Goal: Book appointment/travel/reservation

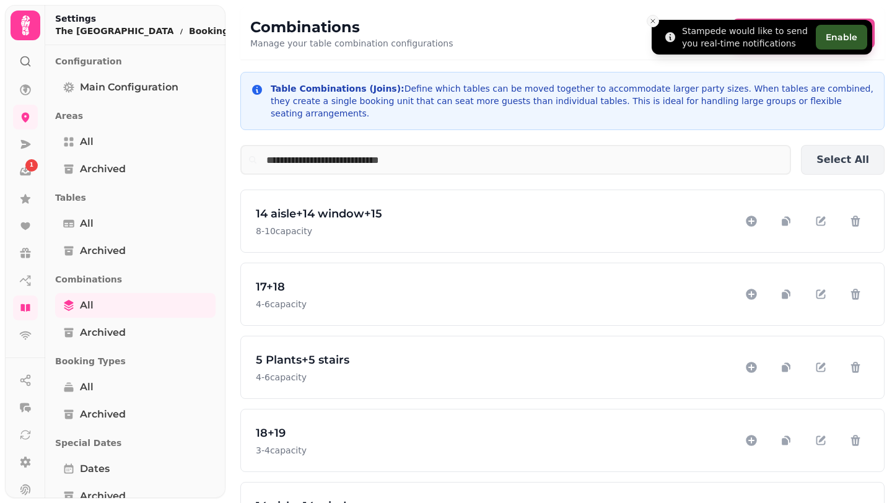
click at [654, 21] on icon "Close toast" at bounding box center [652, 20] width 7 height 7
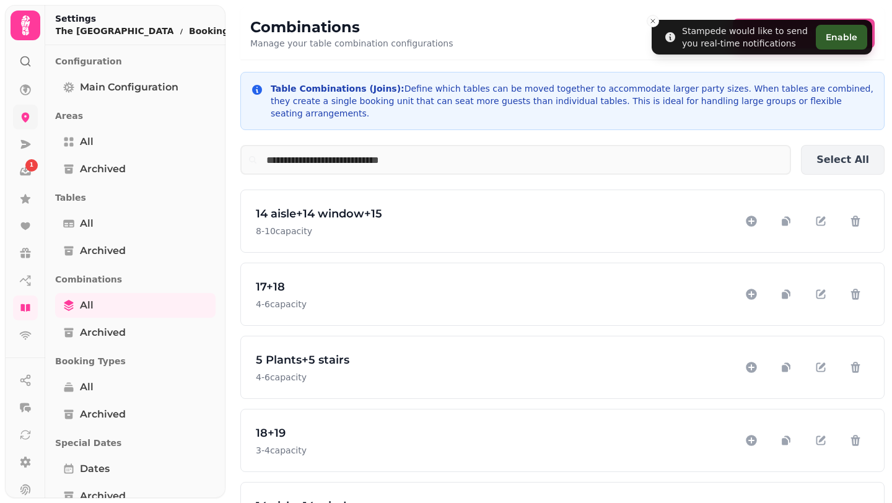
click at [25, 23] on icon at bounding box center [25, 25] width 9 height 20
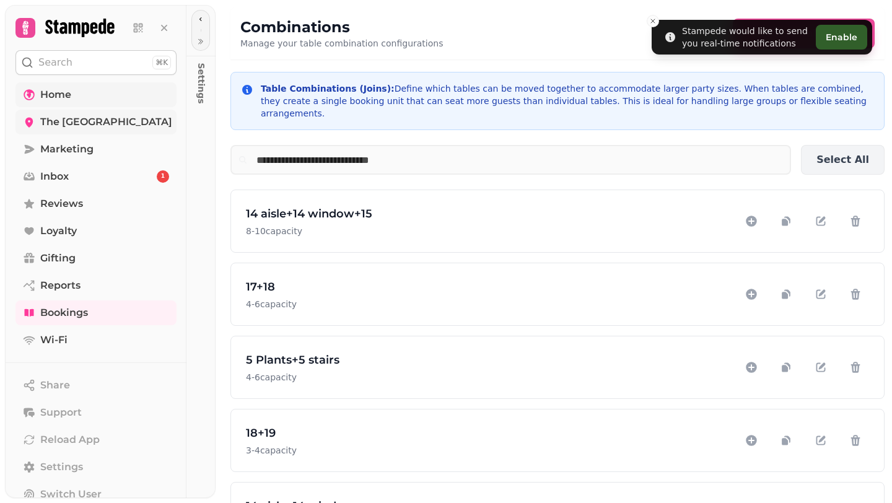
click at [87, 100] on link "Home" at bounding box center [95, 94] width 161 height 25
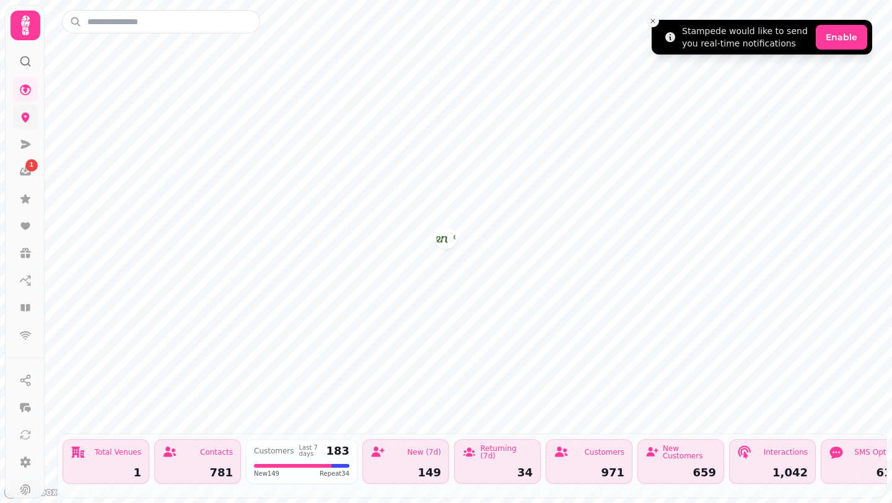
click at [656, 18] on icon "Close toast" at bounding box center [652, 20] width 7 height 7
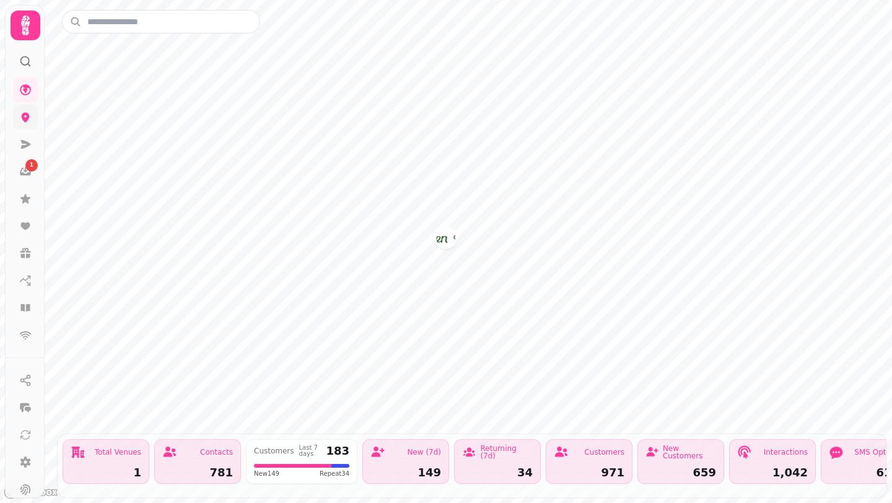
click at [23, 27] on icon at bounding box center [25, 25] width 9 height 20
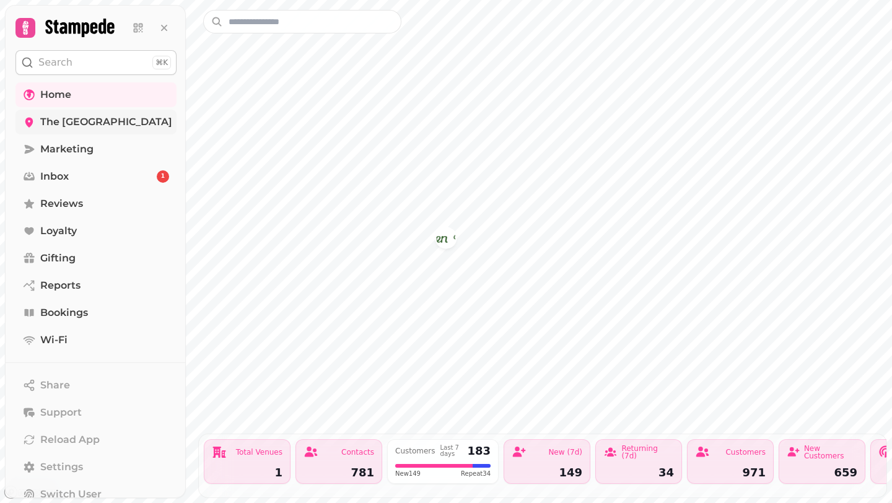
click at [98, 120] on span "The [GEOGRAPHIC_DATA]" at bounding box center [106, 122] width 132 height 15
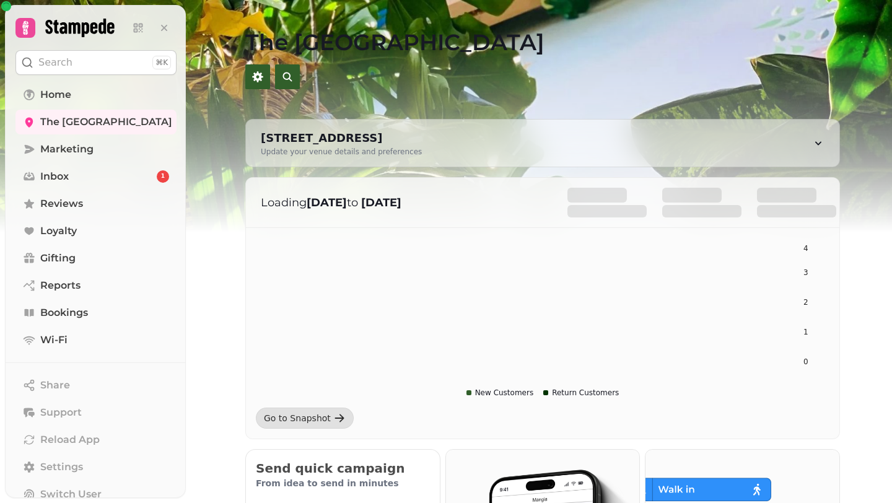
click at [216, 128] on img at bounding box center [446, 155] width 892 height 310
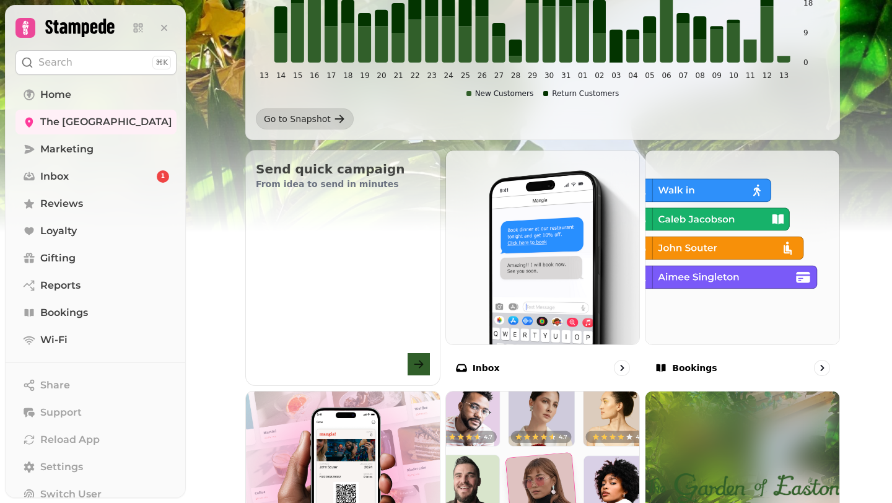
scroll to position [299, 0]
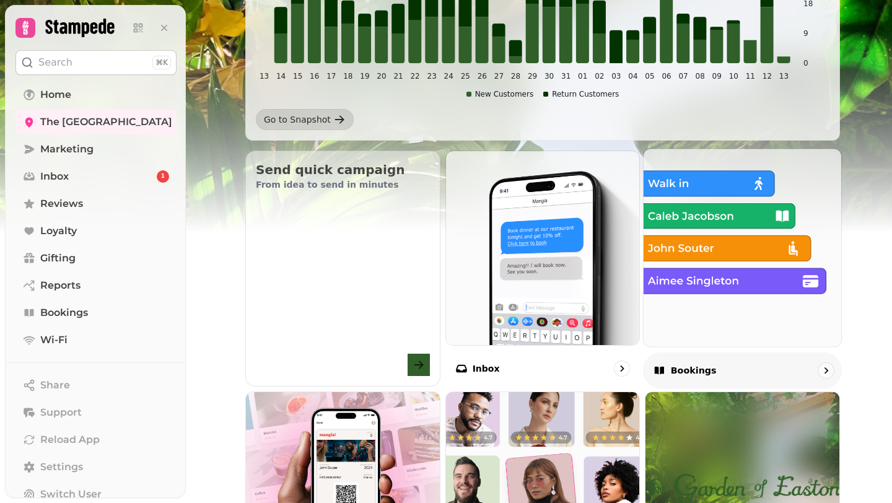
click at [769, 246] on img at bounding box center [742, 247] width 217 height 217
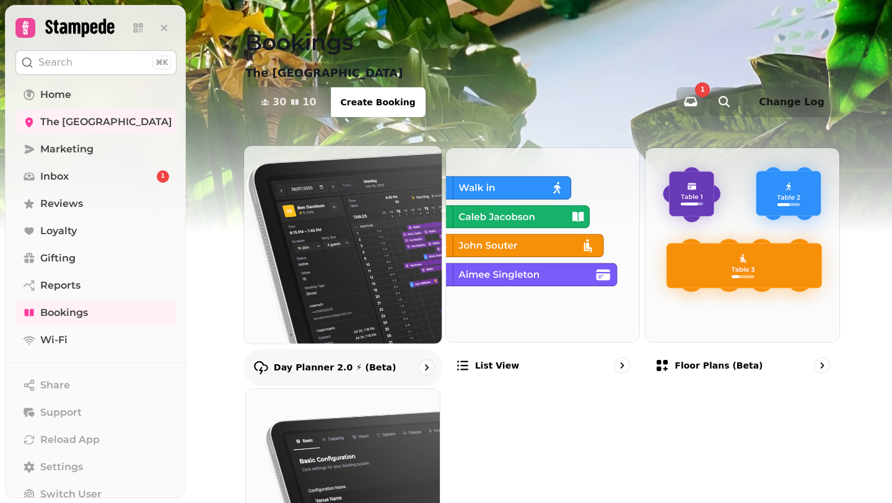
click at [360, 248] on img at bounding box center [342, 244] width 217 height 217
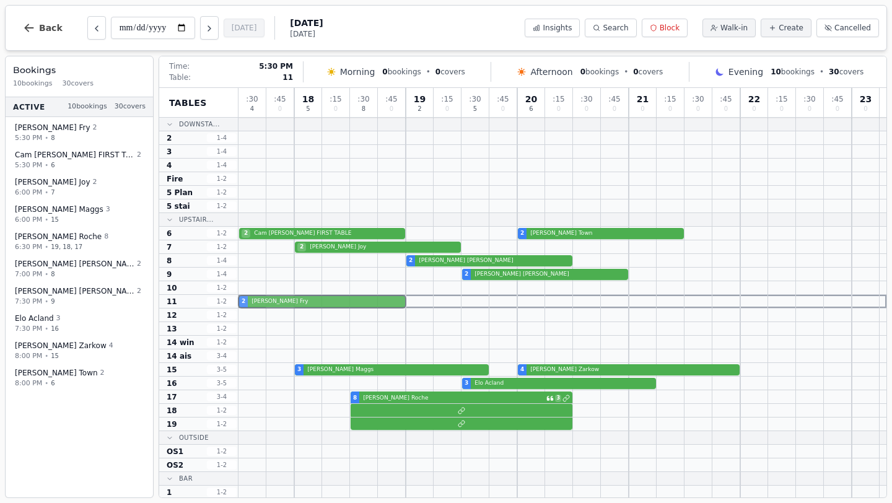
drag, startPoint x: 276, startPoint y: 261, endPoint x: 271, endPoint y: 297, distance: 36.2
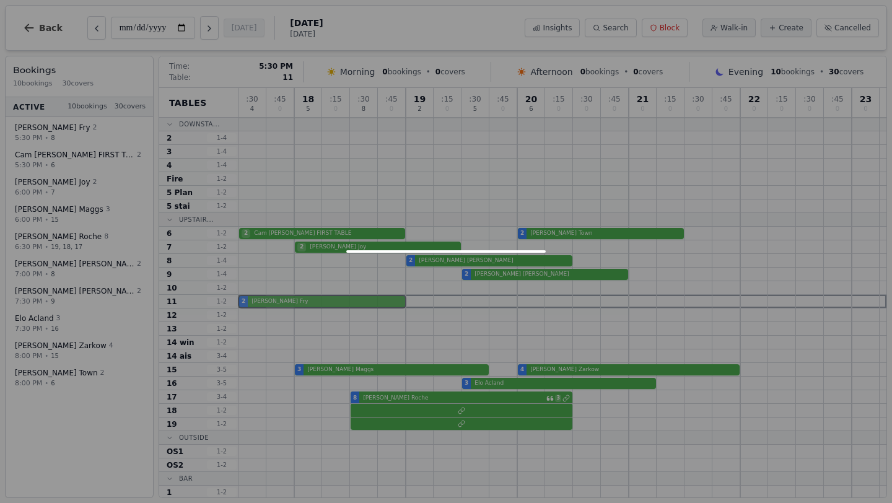
click at [271, 297] on div ": 30 4 : 45 0 18 5 : 15 0 : 30 8 : 45 0 19 2 : 15 0 : 30 5 : 45 0 20 6 : 15 0 :…" at bounding box center [562, 314] width 648 height 452
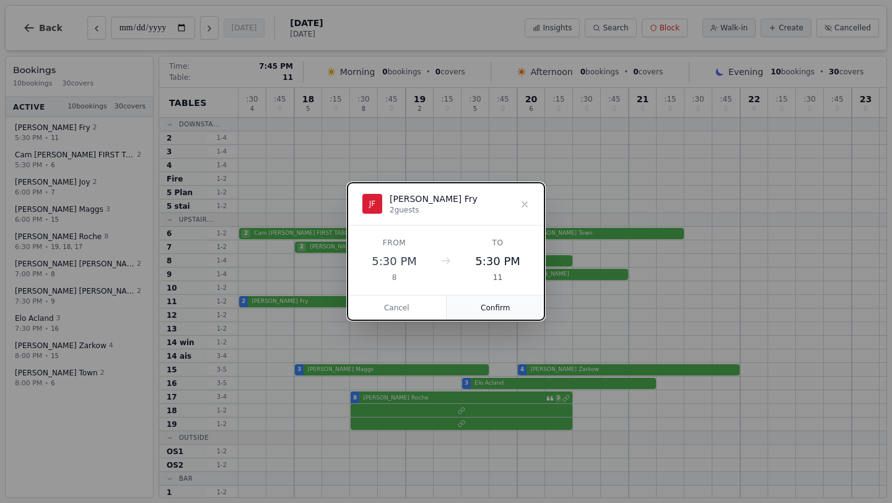
click at [492, 307] on button "Confirm" at bounding box center [496, 307] width 98 height 25
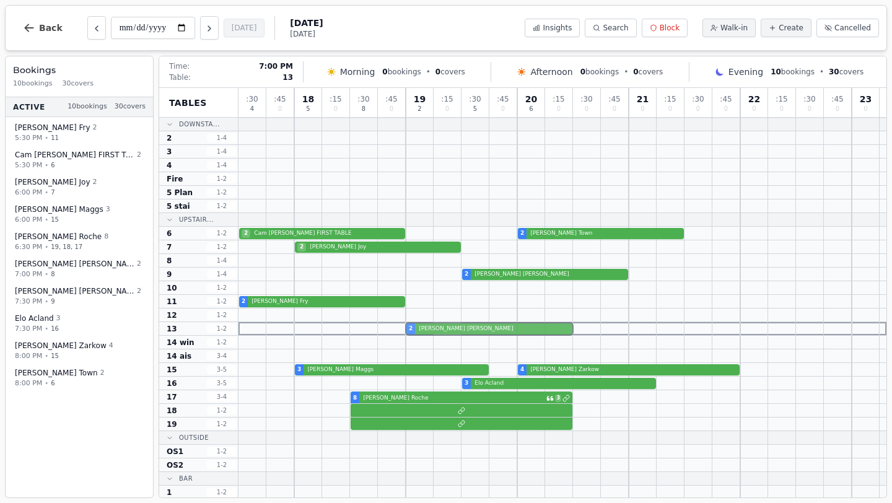
drag, startPoint x: 437, startPoint y: 260, endPoint x: 436, endPoint y: 324, distance: 64.4
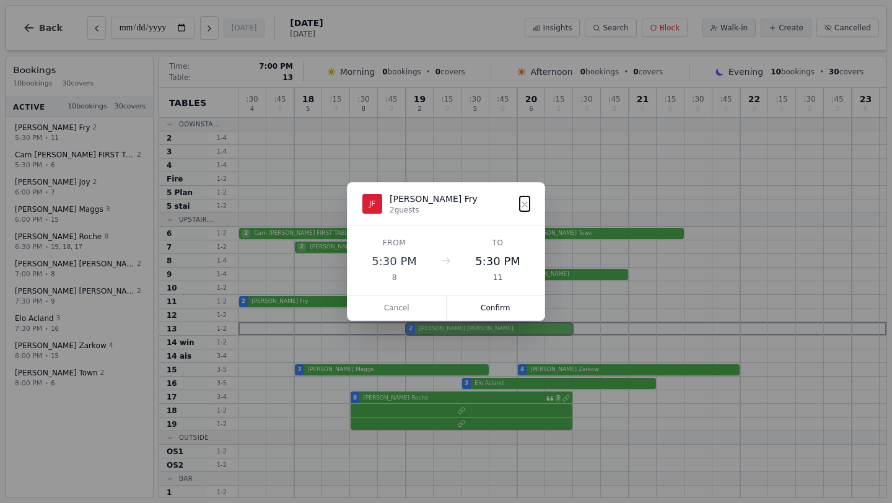
click at [436, 324] on div ": 30 4 : 45 0 18 5 : 15 0 : 30 8 : 45 0 19 2 : 15 0 : 30 5 : 45 0 20 6 : 15 0 :…" at bounding box center [562, 314] width 648 height 452
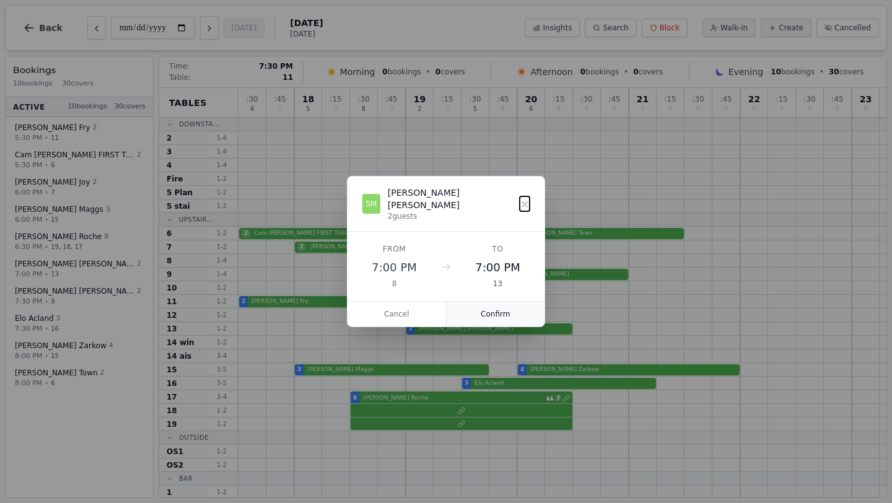
click at [489, 306] on button "Confirm" at bounding box center [496, 314] width 98 height 25
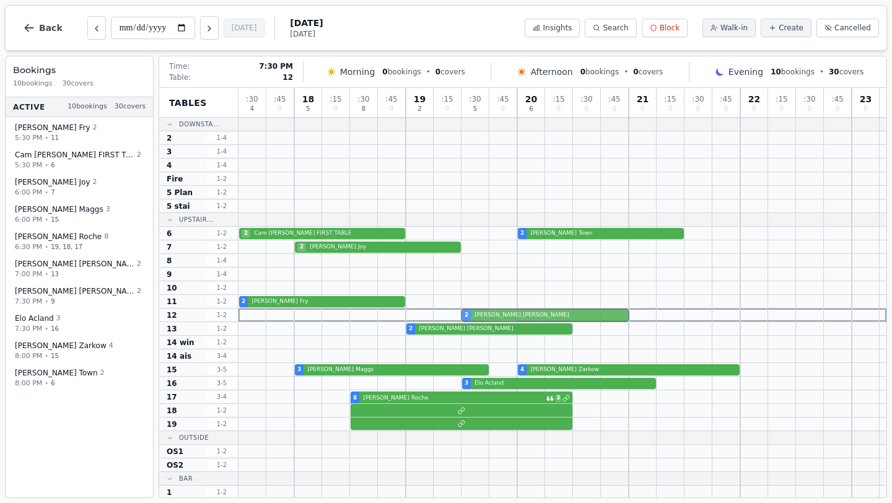
drag, startPoint x: 505, startPoint y: 274, endPoint x: 505, endPoint y: 312, distance: 37.2
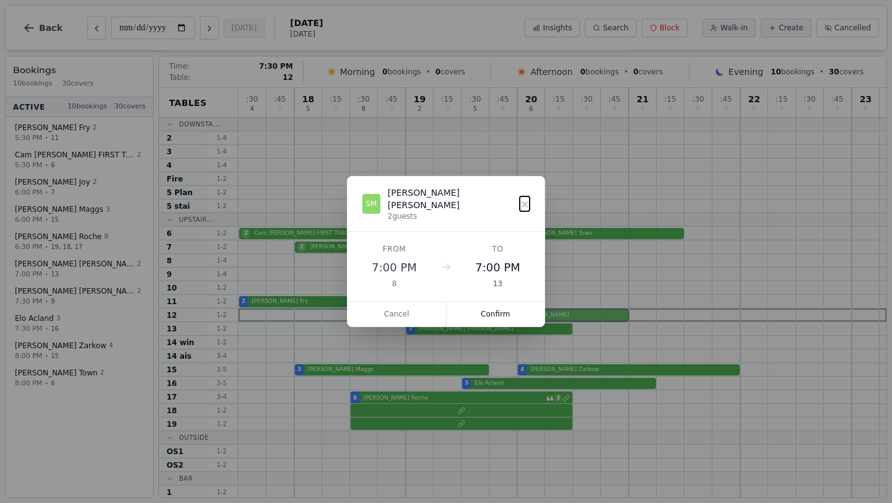
click at [505, 312] on div ": 30 4 : 45 0 18 5 : 15 0 : 30 8 : 45 0 19 2 : 15 0 : 30 5 : 45 0 20 6 : 15 0 :…" at bounding box center [562, 314] width 648 height 452
click at [495, 304] on button "Confirm" at bounding box center [496, 314] width 98 height 25
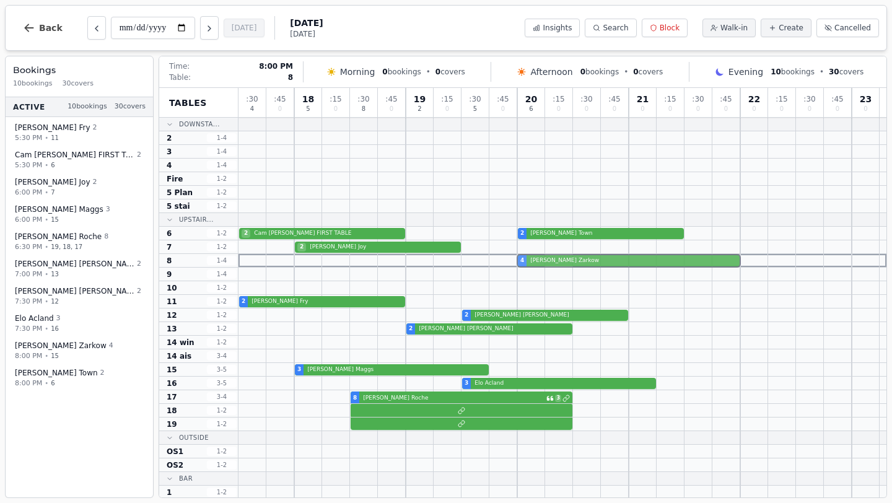
drag, startPoint x: 549, startPoint y: 370, endPoint x: 551, endPoint y: 260, distance: 110.3
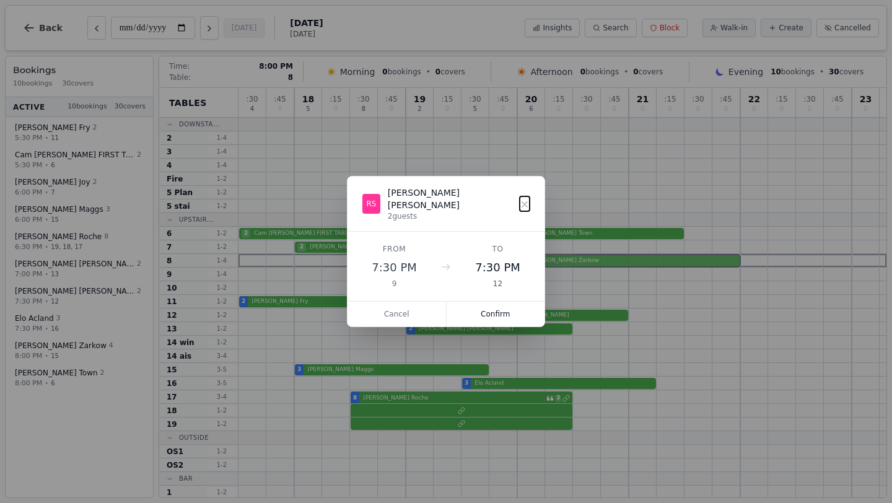
click at [551, 260] on div ": 30 4 : 45 0 18 5 : 15 0 : 30 8 : 45 0 19 2 : 15 0 : 30 5 : 45 0 20 6 : 15 0 :…" at bounding box center [562, 314] width 648 height 452
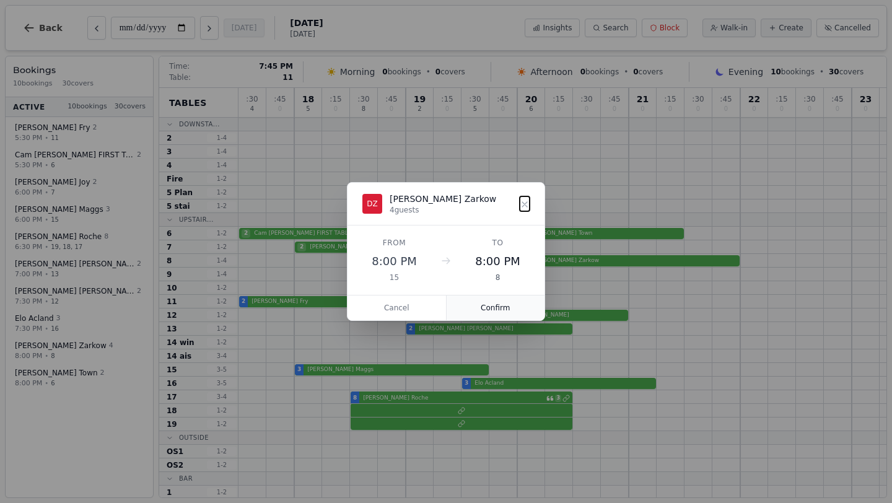
click at [494, 307] on button "Confirm" at bounding box center [496, 307] width 98 height 25
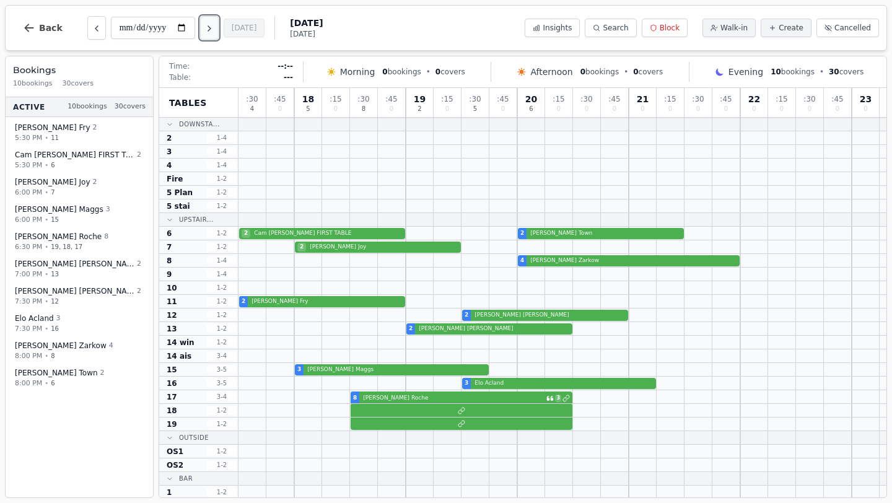
click at [212, 30] on icon "Next day" at bounding box center [209, 29] width 10 height 10
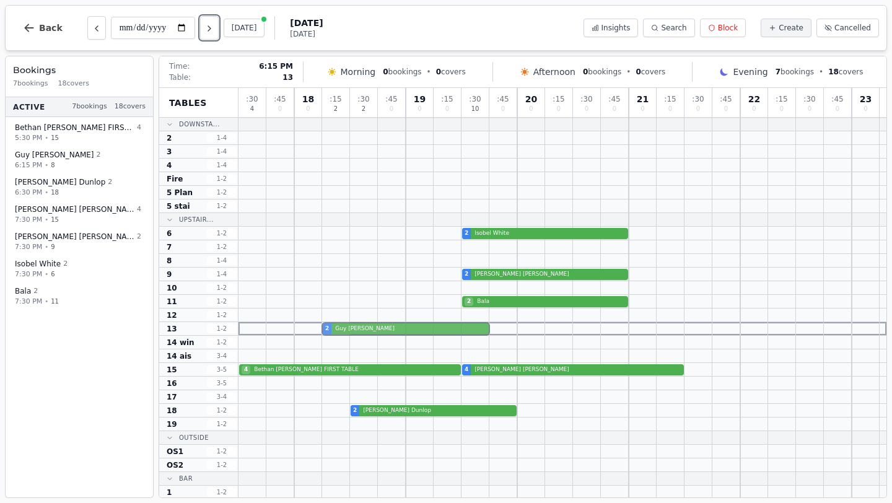
drag, startPoint x: 345, startPoint y: 261, endPoint x: 344, endPoint y: 327, distance: 66.3
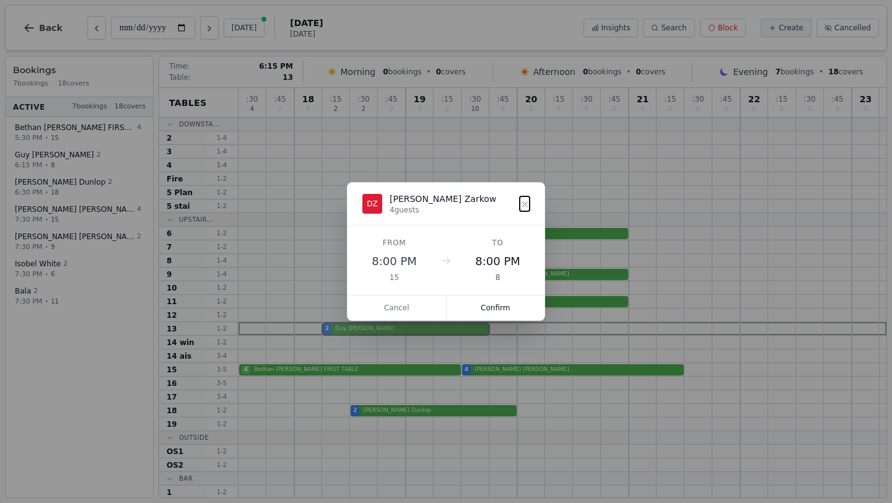
click at [344, 327] on div ": 30 4 : 45 0 18 0 : 15 2 : 30 2 : 45 0 19 0 : 15 0 : 30 10 : 45 0 20 0 : 15 0 …" at bounding box center [562, 314] width 648 height 452
click at [493, 308] on button "Confirm" at bounding box center [496, 307] width 98 height 25
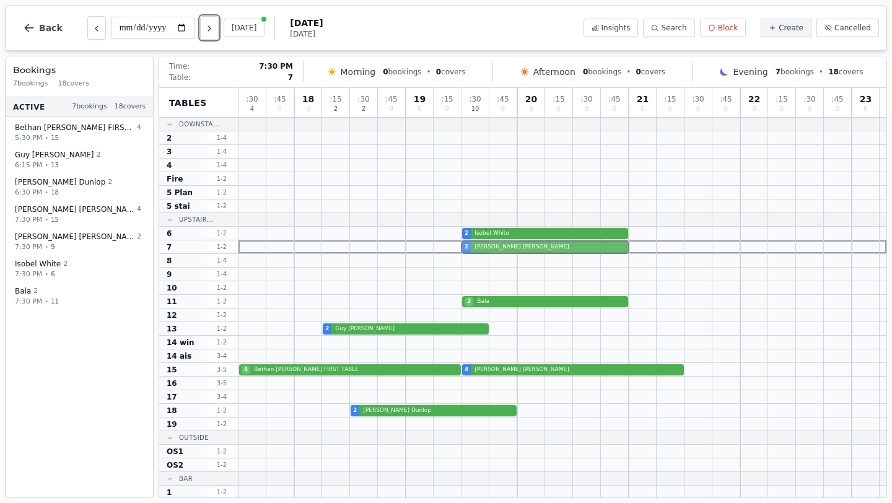
drag, startPoint x: 515, startPoint y: 276, endPoint x: 512, endPoint y: 251, distance: 25.6
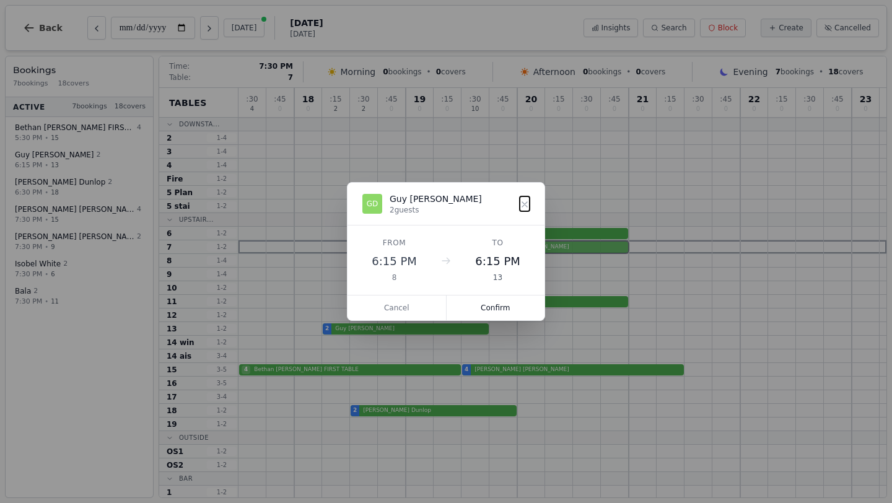
click at [512, 251] on div ": 30 4 : 45 0 18 0 : 15 2 : 30 2 : 45 0 19 0 : 15 0 : 30 10 : 45 0 20 0 : 15 0 …" at bounding box center [562, 314] width 648 height 452
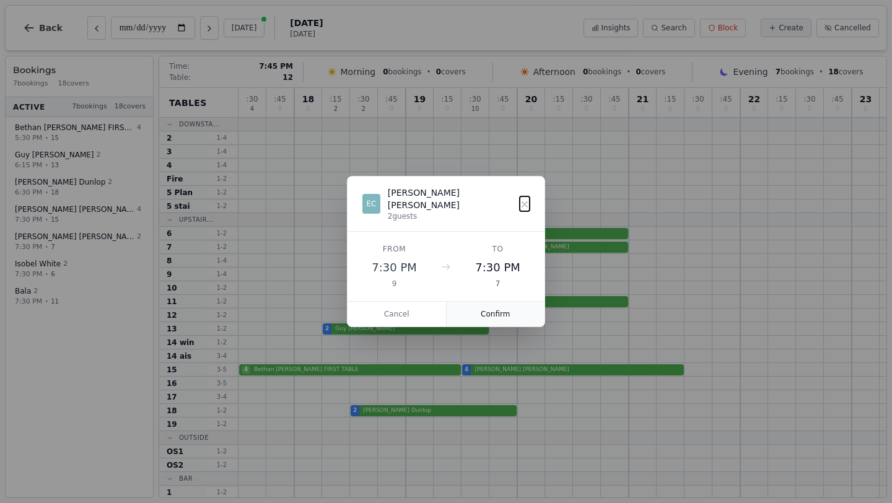
click at [495, 310] on button "Confirm" at bounding box center [496, 314] width 98 height 25
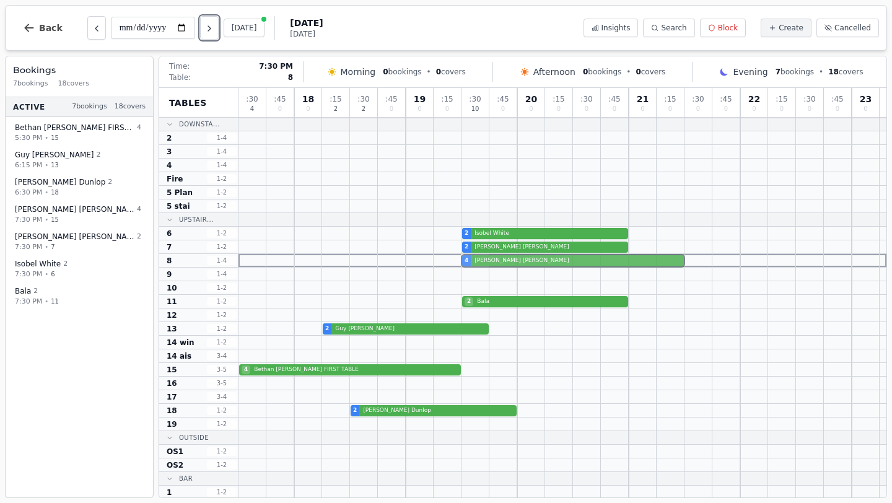
drag, startPoint x: 481, startPoint y: 370, endPoint x: 477, endPoint y: 256, distance: 114.0
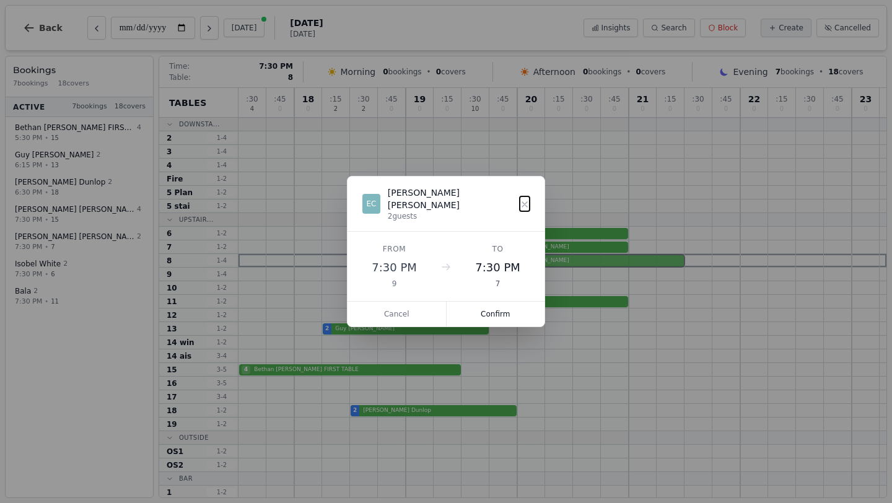
click at [477, 256] on div ": 30 4 : 45 0 18 0 : 15 2 : 30 2 : 45 0 19 0 : 15 0 : 30 10 : 45 0 20 0 : 15 0 …" at bounding box center [562, 314] width 648 height 452
click at [491, 306] on button "Confirm" at bounding box center [496, 314] width 98 height 25
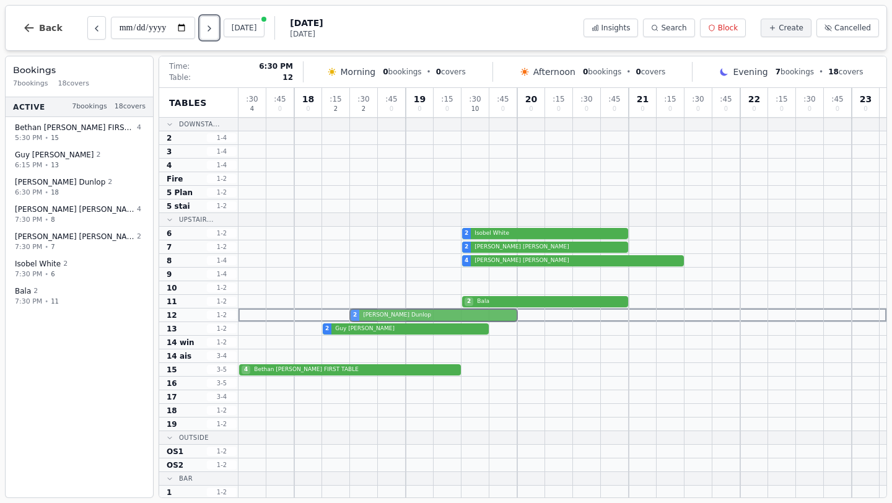
drag, startPoint x: 391, startPoint y: 411, endPoint x: 384, endPoint y: 316, distance: 95.0
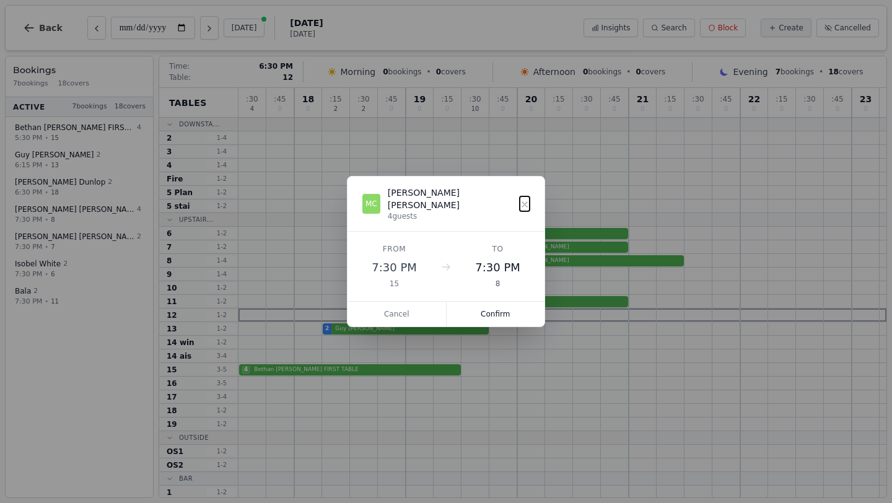
click at [384, 316] on div ": 30 4 : 45 0 18 0 : 15 2 : 30 2 : 45 0 19 0 : 15 0 : 30 10 : 45 0 20 0 : 15 0 …" at bounding box center [562, 314] width 648 height 452
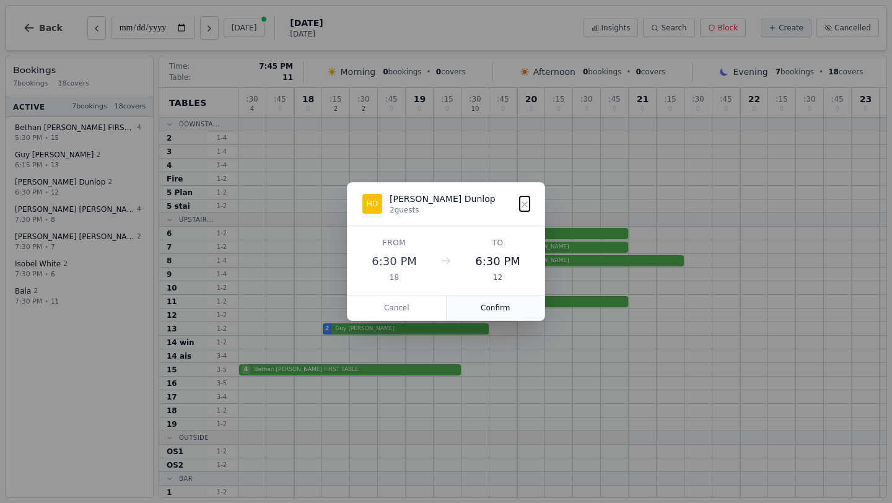
click at [507, 307] on button "Confirm" at bounding box center [496, 307] width 98 height 25
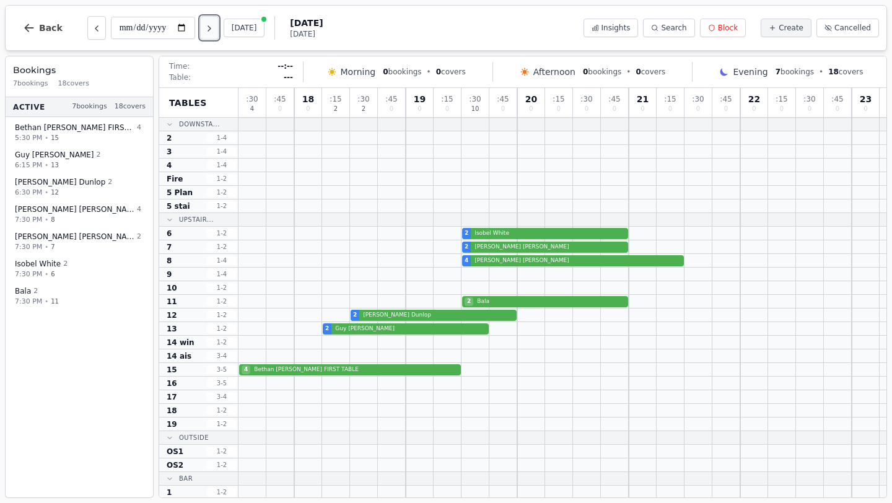
click at [213, 28] on icon "Next day" at bounding box center [209, 29] width 10 height 10
type input "**********"
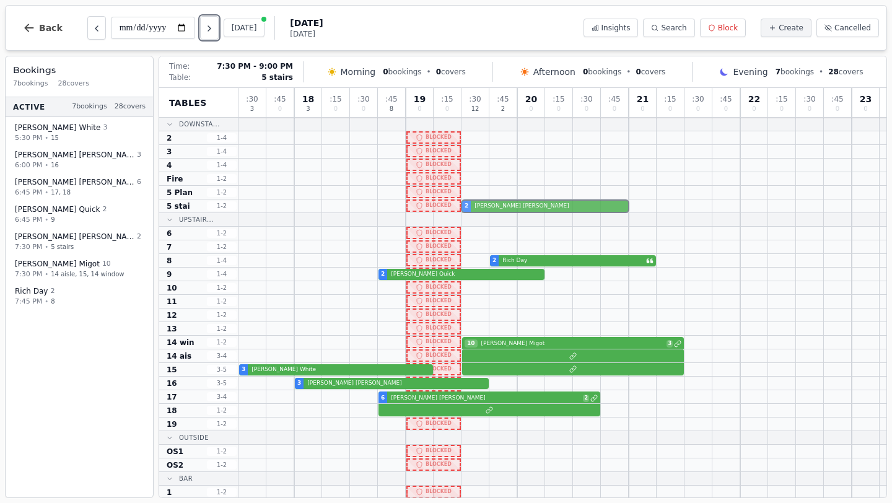
click at [492, 207] on div "2 Matthew Barrett" at bounding box center [562, 206] width 648 height 14
select select "****"
select select "*"
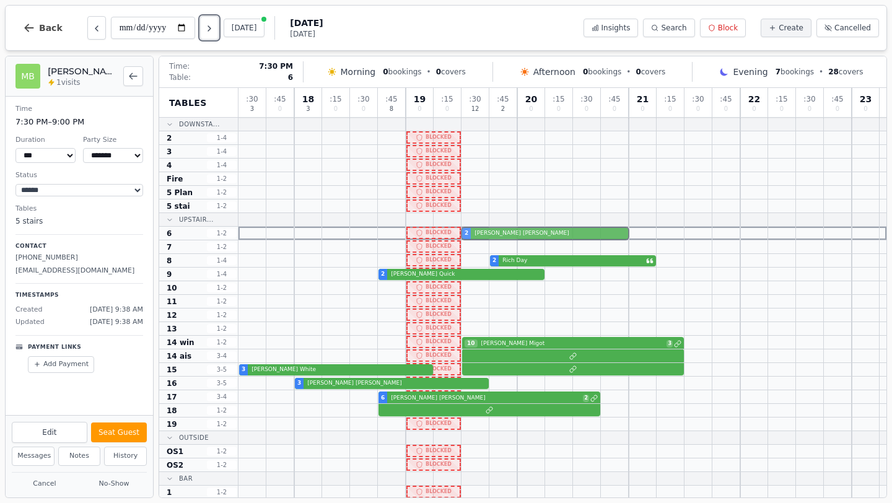
drag, startPoint x: 492, startPoint y: 207, endPoint x: 490, endPoint y: 233, distance: 26.1
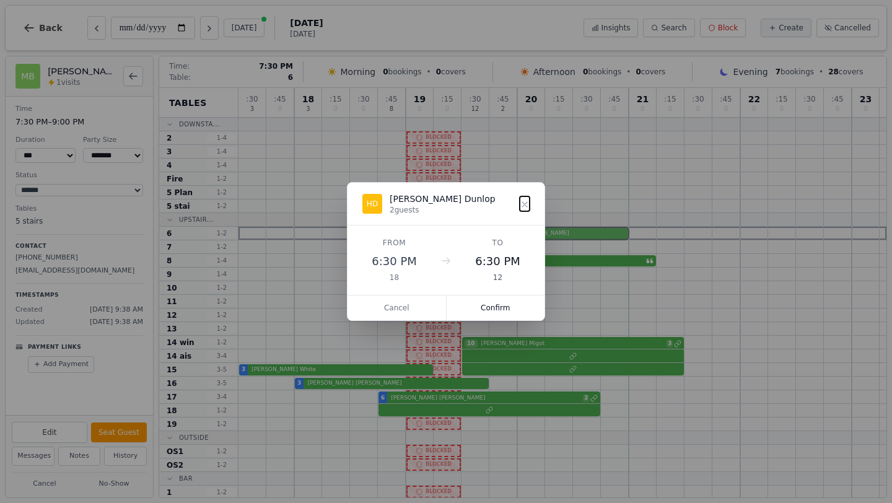
click at [490, 233] on div ": 30 3 : 45 0 18 3 : 15 0 : 30 0 : 45 8 19 0 : 15 0 : 30 12 : 45 2 20 0 : 15 0 …" at bounding box center [562, 314] width 648 height 452
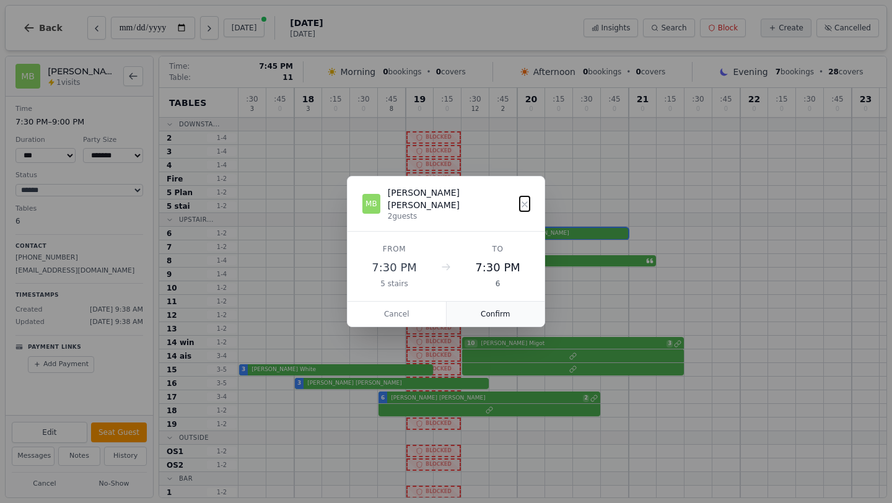
click at [496, 307] on button "Confirm" at bounding box center [496, 314] width 98 height 25
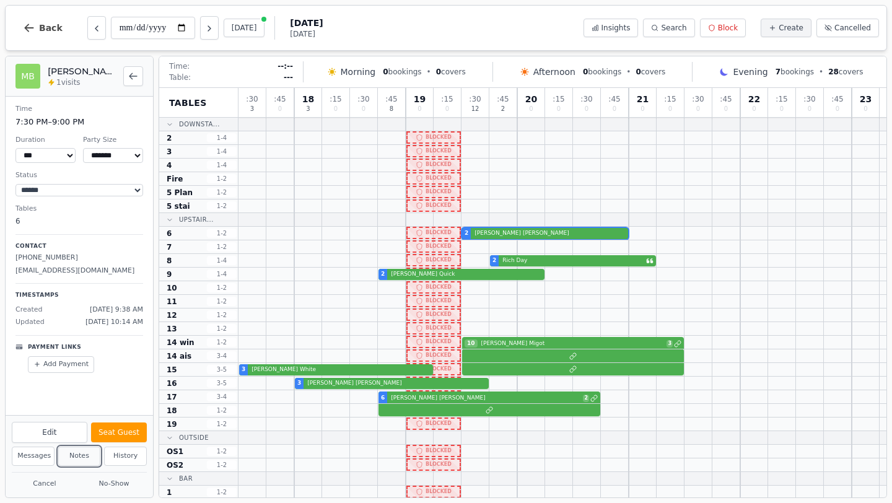
click at [75, 459] on button "Notes" at bounding box center [79, 456] width 43 height 19
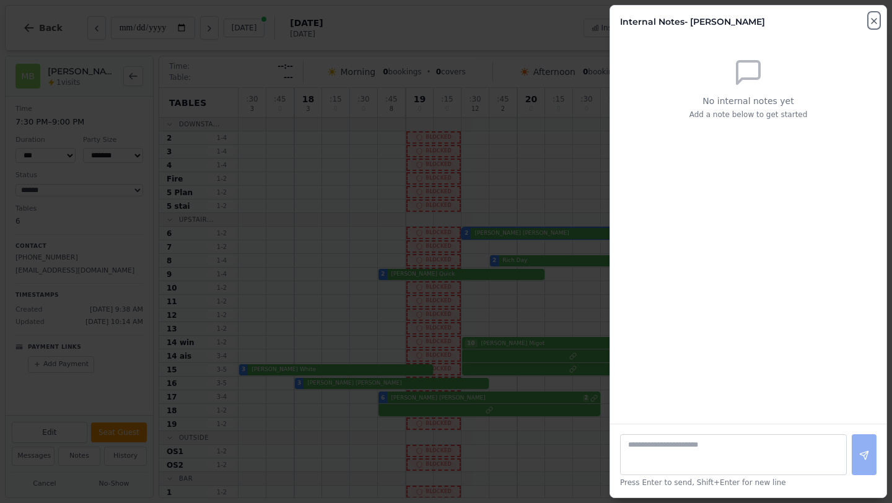
click at [872, 18] on icon "button" at bounding box center [874, 21] width 10 height 10
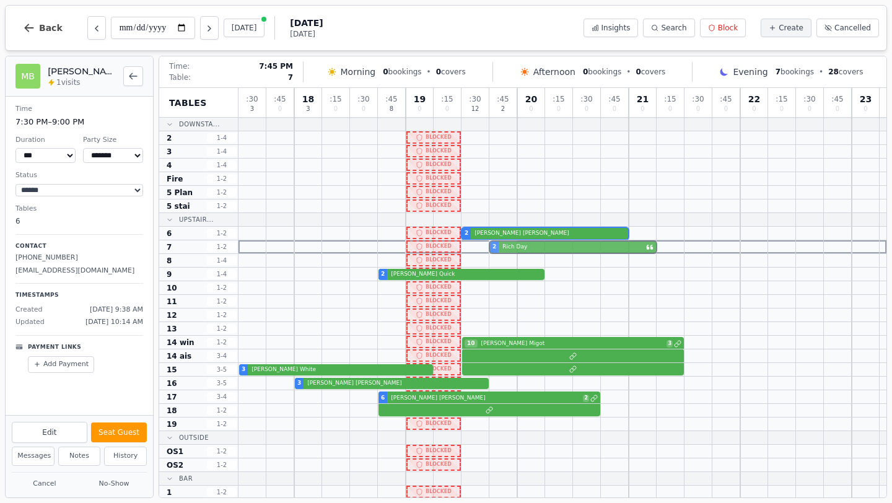
drag, startPoint x: 507, startPoint y: 263, endPoint x: 507, endPoint y: 252, distance: 10.5
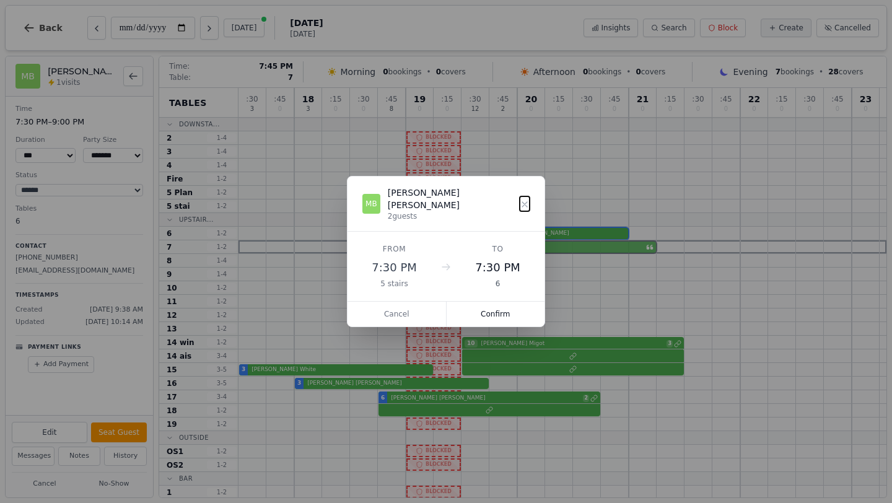
click at [507, 252] on div ": 30 3 : 45 0 18 3 : 15 0 : 30 0 : 45 8 19 0 : 15 0 : 30 12 : 45 2 20 0 : 15 0 …" at bounding box center [562, 314] width 648 height 452
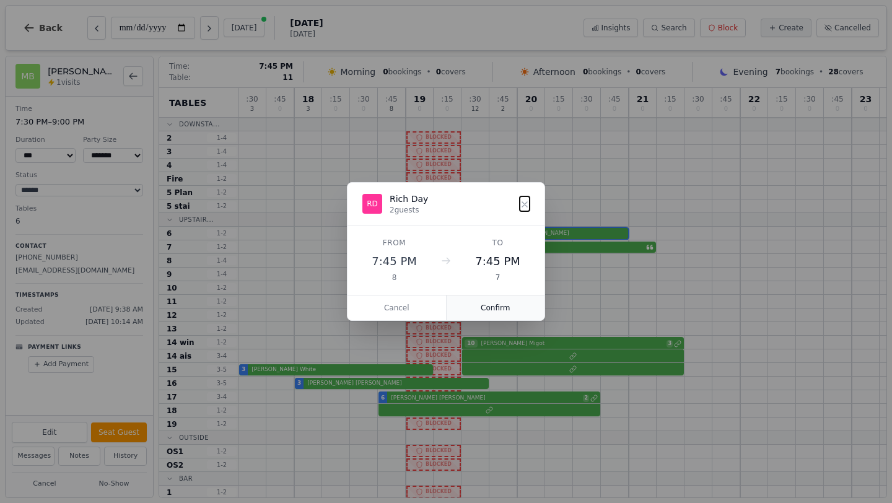
click at [497, 305] on button "Confirm" at bounding box center [496, 307] width 98 height 25
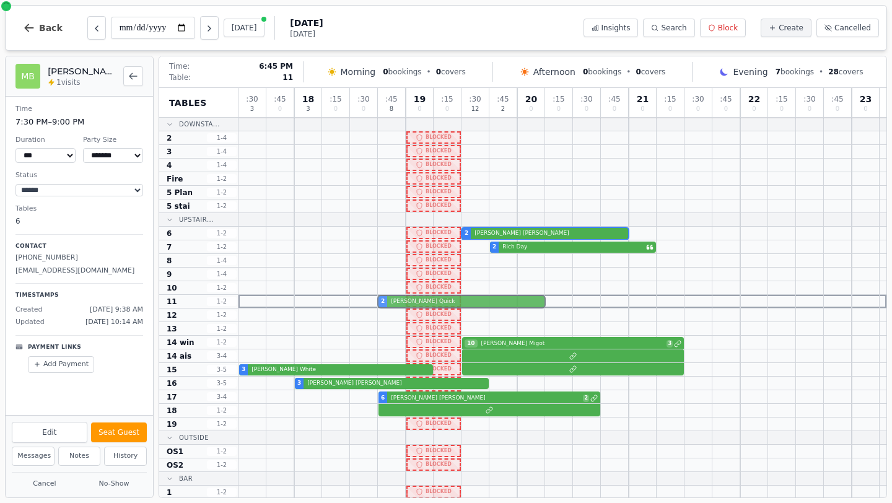
drag, startPoint x: 429, startPoint y: 274, endPoint x: 428, endPoint y: 296, distance: 21.7
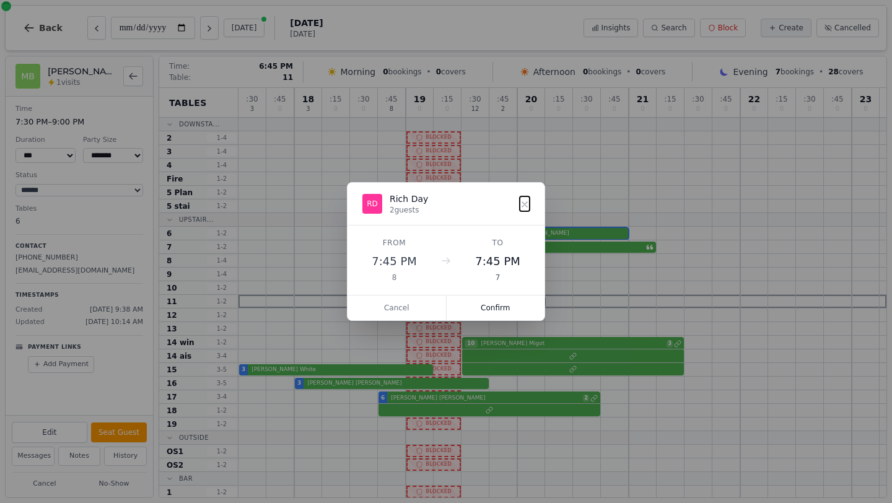
click at [428, 296] on div ": 30 3 : 45 0 18 3 : 15 0 : 30 0 : 45 8 19 0 : 15 0 : 30 12 : 45 2 20 0 : 15 0 …" at bounding box center [562, 314] width 648 height 452
click at [494, 305] on button "Confirm" at bounding box center [496, 307] width 98 height 25
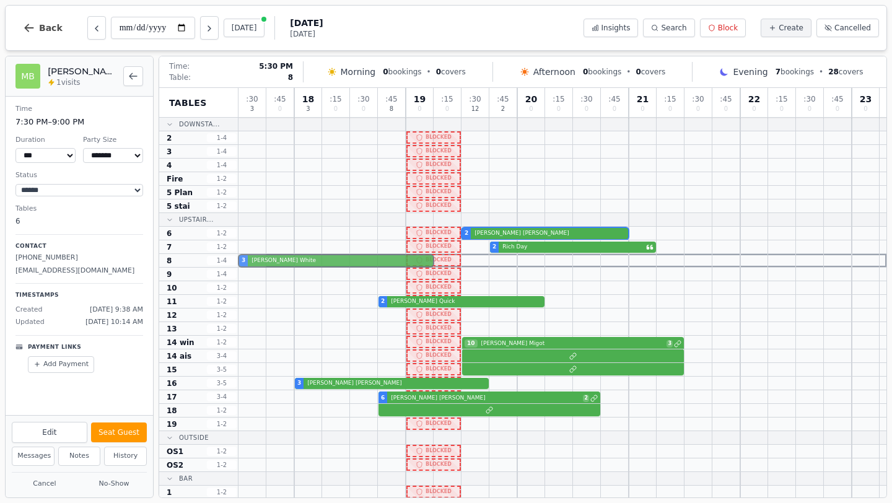
drag, startPoint x: 265, startPoint y: 370, endPoint x: 256, endPoint y: 259, distance: 111.9
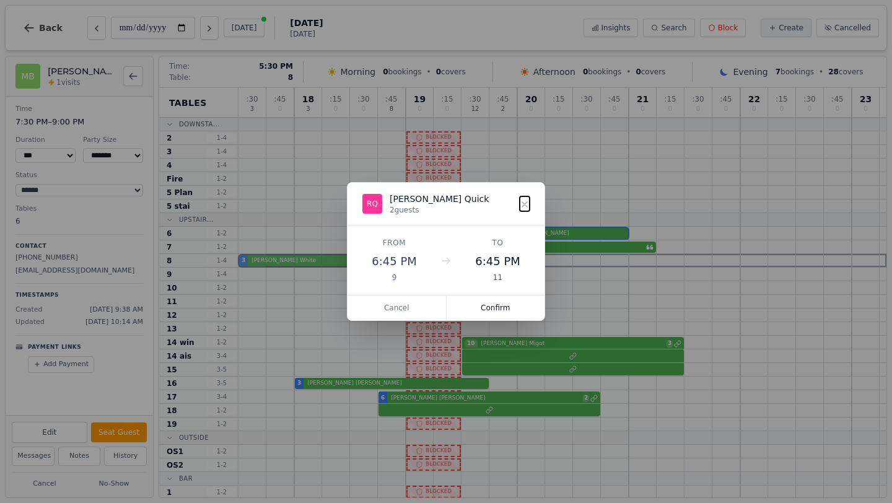
click at [256, 259] on div ": 30 3 : 45 0 18 3 : 15 0 : 30 0 : 45 8 19 0 : 15 0 : 30 12 : 45 2 20 0 : 15 0 …" at bounding box center [562, 314] width 648 height 452
click at [491, 307] on button "Confirm" at bounding box center [496, 307] width 98 height 25
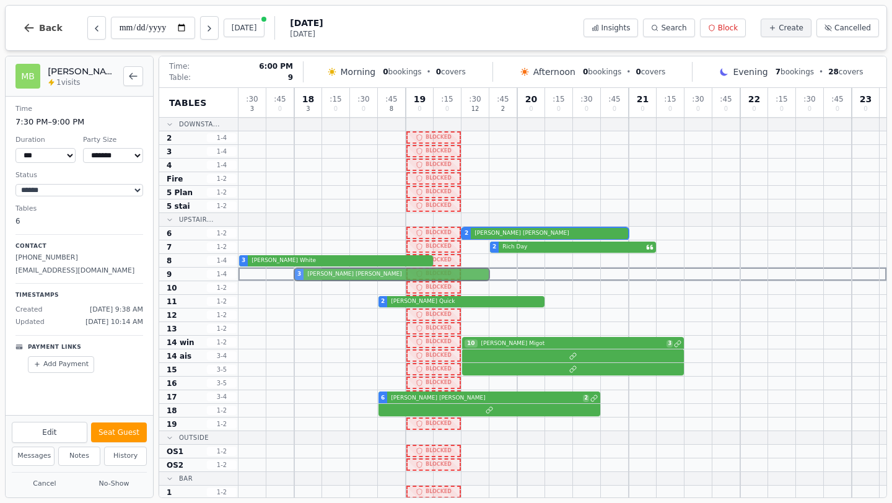
drag, startPoint x: 321, startPoint y: 385, endPoint x: 315, endPoint y: 276, distance: 109.2
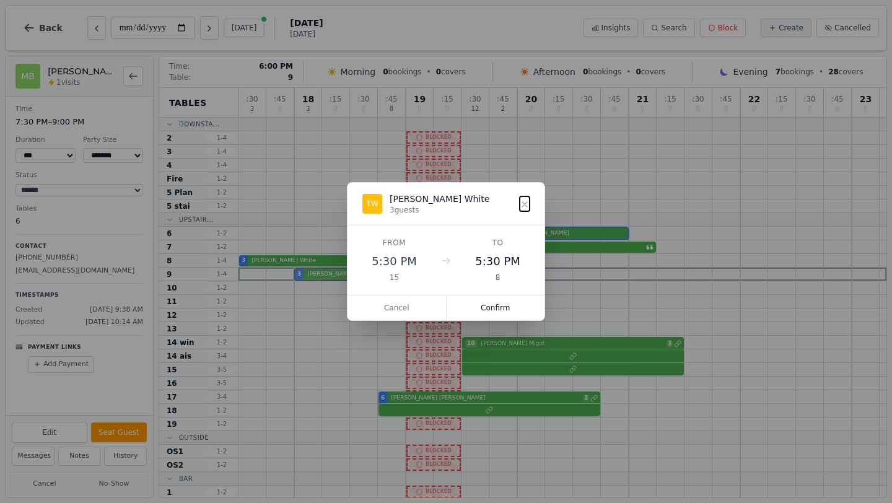
click at [315, 276] on div ": 30 3 : 45 0 18 3 : 15 0 : 30 0 : 45 8 19 0 : 15 0 : 30 12 : 45 2 20 0 : 15 0 …" at bounding box center [562, 314] width 648 height 452
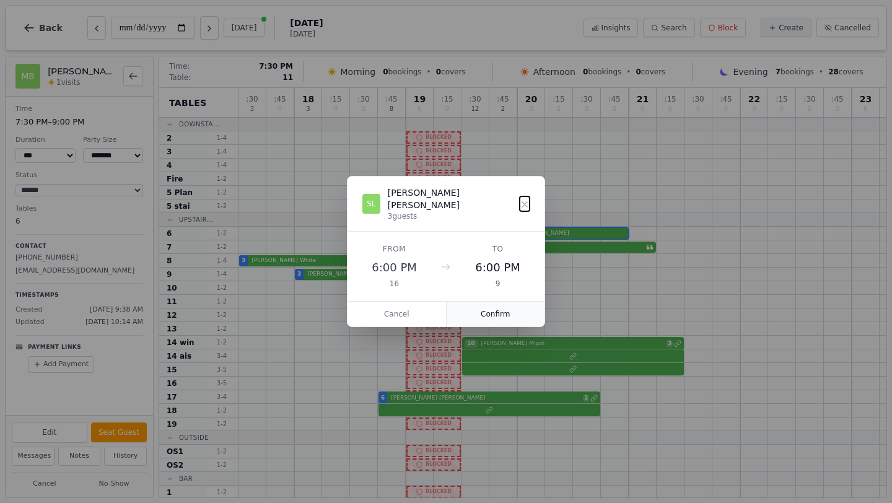
click at [486, 307] on button "Confirm" at bounding box center [496, 314] width 98 height 25
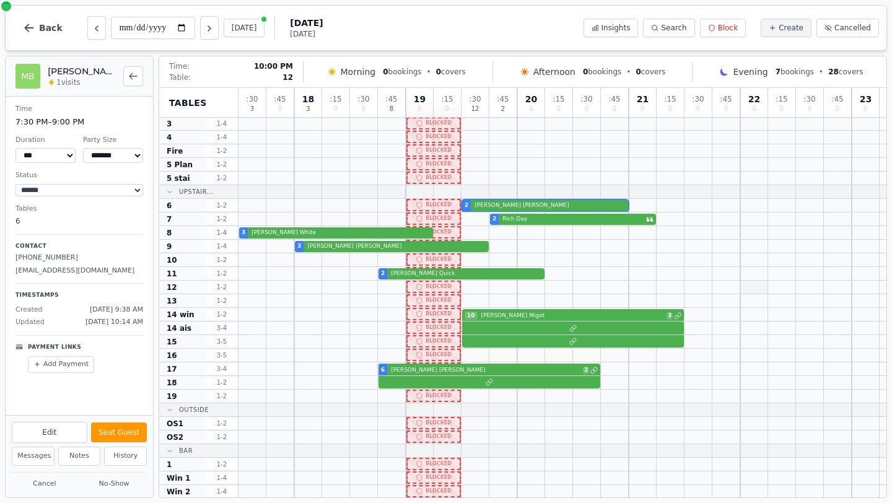
scroll to position [28, 0]
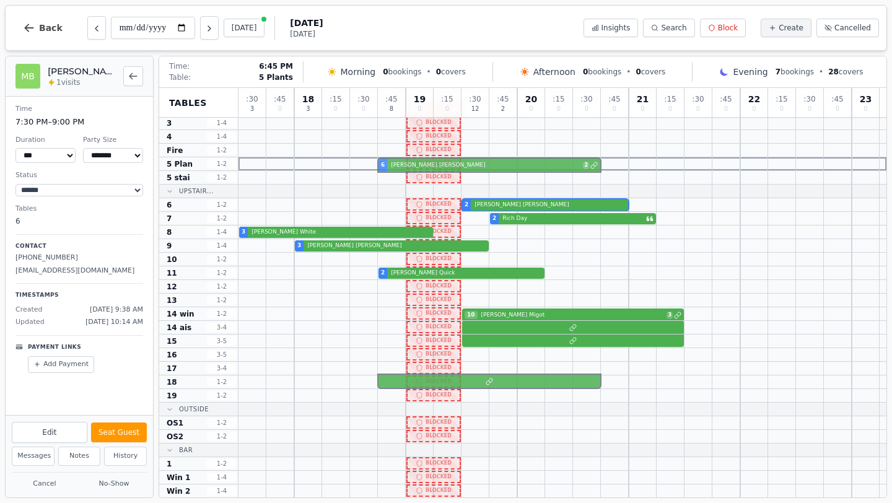
drag, startPoint x: 416, startPoint y: 370, endPoint x: 407, endPoint y: 163, distance: 207.1
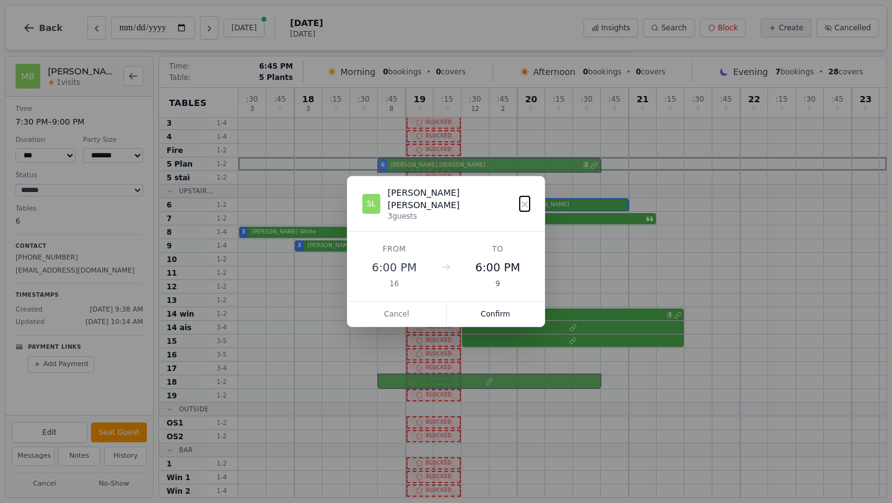
click at [407, 163] on div ": 30 3 : 45 0 18 3 : 15 0 : 30 0 : 45 8 19 0 : 15 0 : 30 12 : 45 2 20 0 : 15 0 …" at bounding box center [562, 285] width 648 height 452
click at [505, 307] on button "Confirm" at bounding box center [496, 314] width 98 height 25
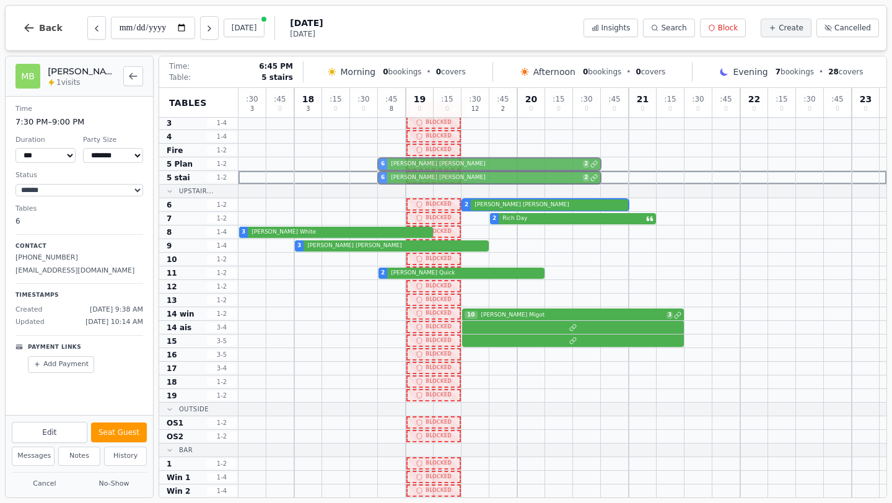
drag, startPoint x: 414, startPoint y: 382, endPoint x: 399, endPoint y: 175, distance: 207.4
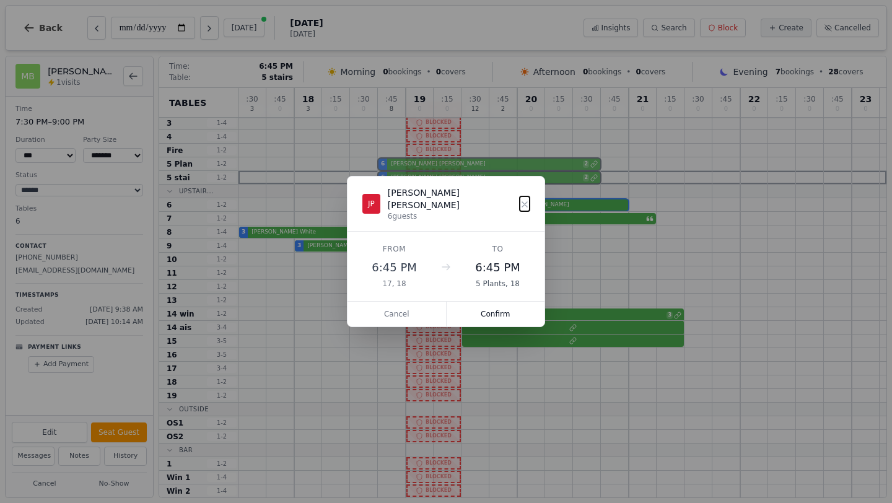
click at [399, 175] on div ": 30 3 : 45 0 18 3 : 15 0 : 30 0 : 45 8 19 0 : 15 0 : 30 12 : 45 2 20 0 : 15 0 …" at bounding box center [562, 285] width 648 height 452
click at [491, 307] on button "Confirm" at bounding box center [496, 314] width 98 height 25
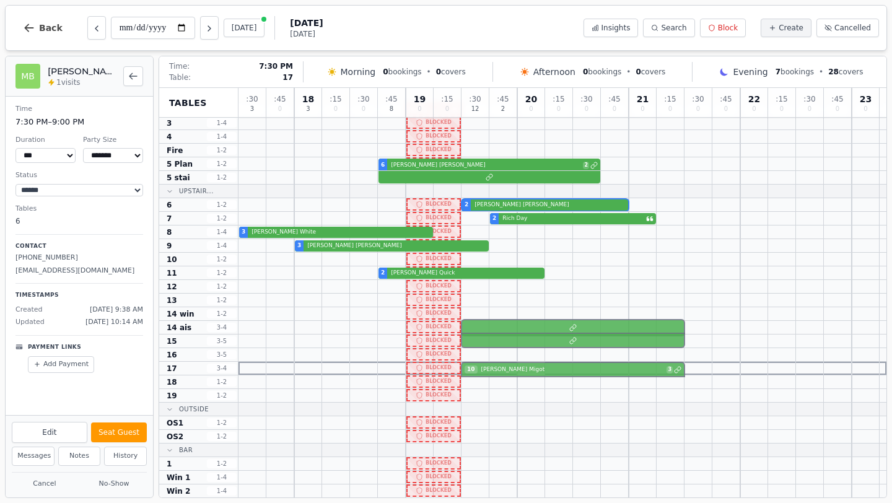
drag, startPoint x: 523, startPoint y: 316, endPoint x: 525, endPoint y: 365, distance: 49.0
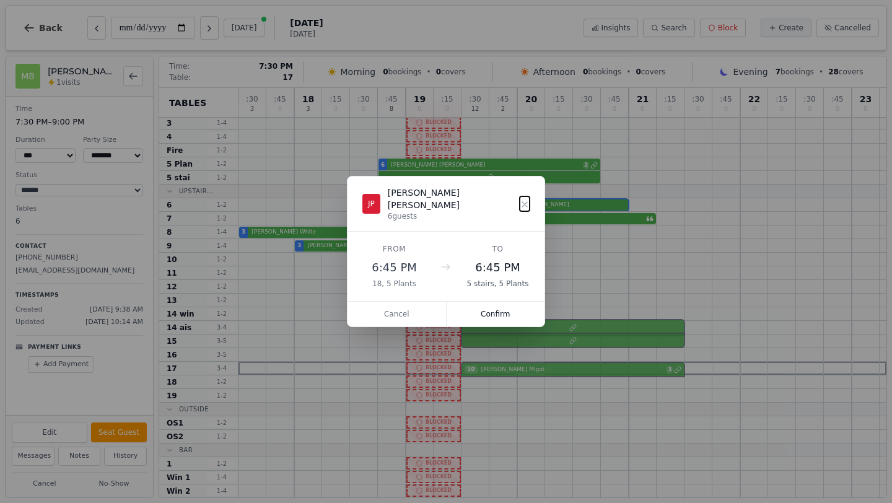
click at [525, 365] on div ": 30 3 : 45 0 18 3 : 15 0 : 30 0 : 45 8 19 0 : 15 0 : 30 12 : 45 2 20 0 : 15 0 …" at bounding box center [562, 285] width 648 height 452
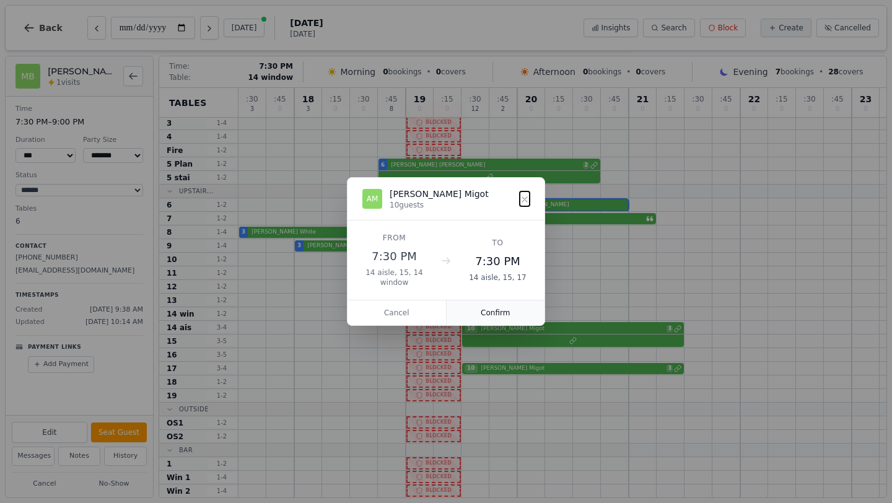
click at [487, 310] on button "Confirm" at bounding box center [496, 312] width 98 height 25
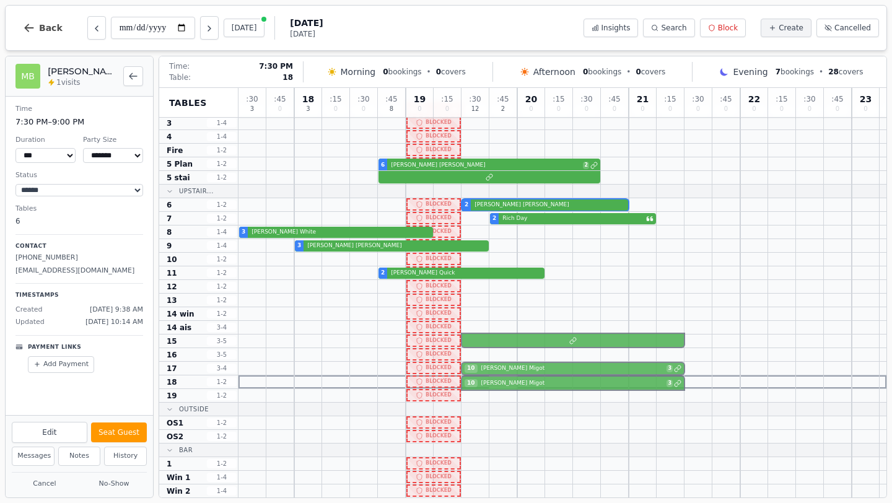
drag, startPoint x: 511, startPoint y: 331, endPoint x: 514, endPoint y: 380, distance: 49.0
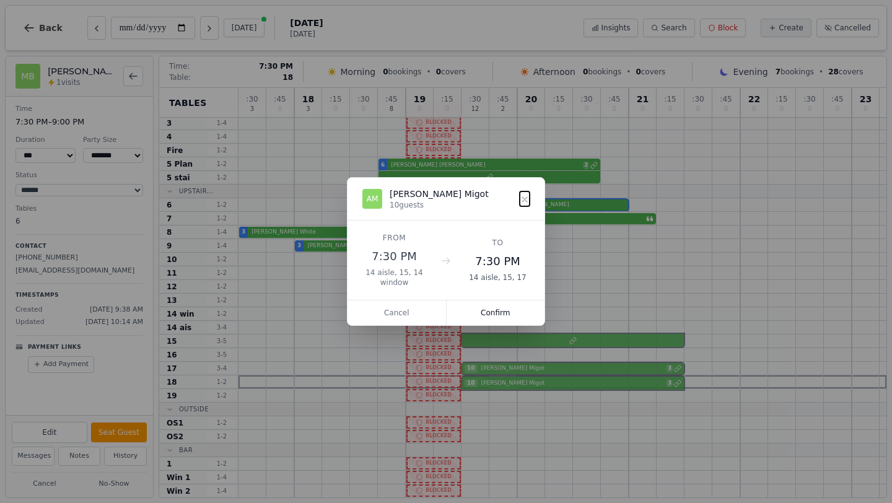
click at [514, 380] on div ": 30 3 : 45 0 18 3 : 15 0 : 30 0 : 45 8 19 0 : 15 0 : 30 12 : 45 2 20 0 : 15 0 …" at bounding box center [562, 285] width 648 height 452
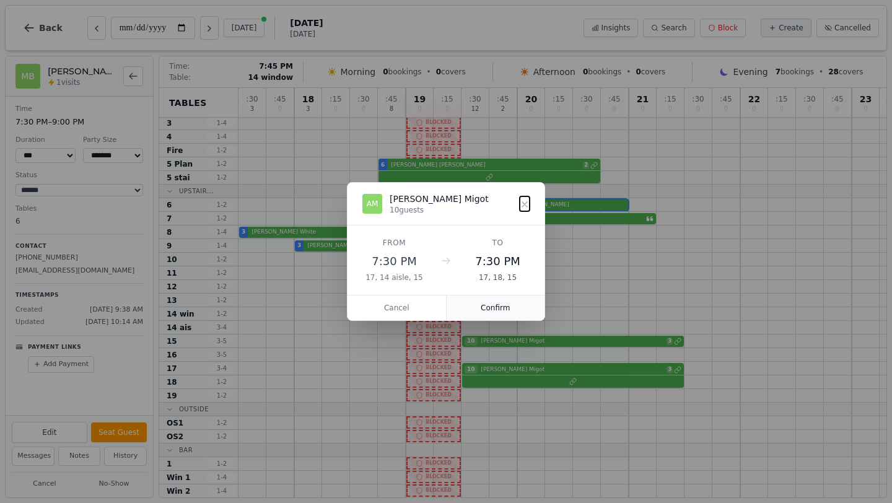
click at [496, 310] on button "Confirm" at bounding box center [496, 307] width 98 height 25
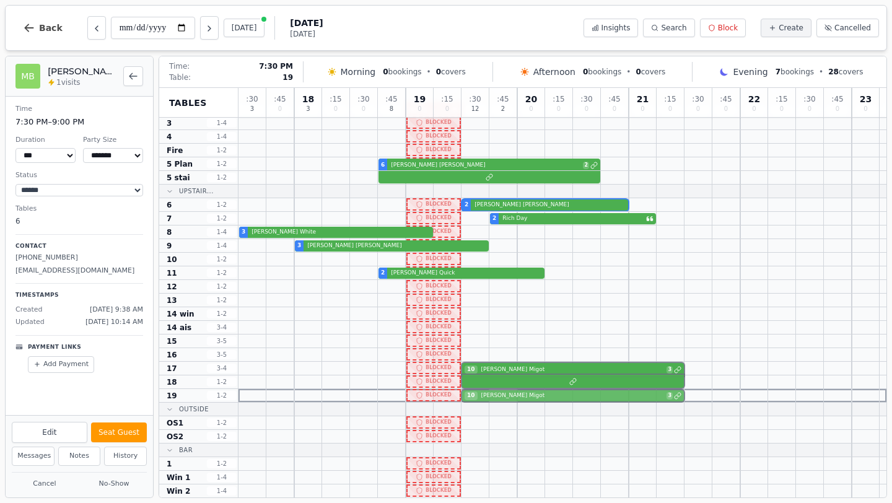
drag, startPoint x: 501, startPoint y: 342, endPoint x: 505, endPoint y: 396, distance: 54.6
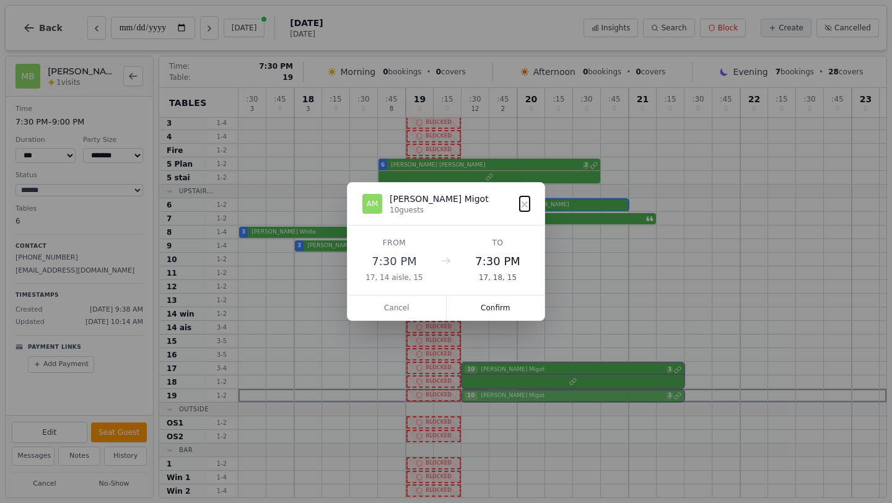
click at [505, 396] on div ": 30 3 : 45 0 18 3 : 15 0 : 30 0 : 45 8 19 0 : 15 0 : 30 12 : 45 2 20 0 : 15 0 …" at bounding box center [562, 285] width 648 height 452
click at [494, 305] on button "Confirm" at bounding box center [496, 307] width 98 height 25
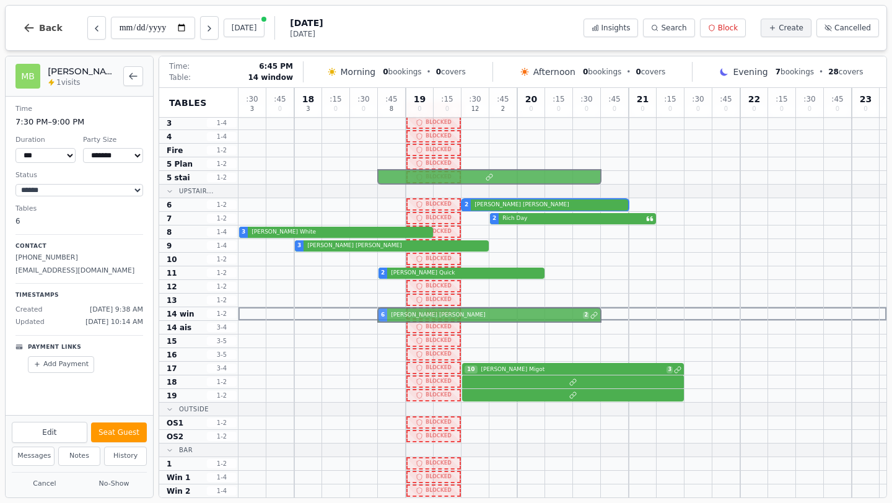
drag, startPoint x: 410, startPoint y: 166, endPoint x: 409, endPoint y: 313, distance: 147.4
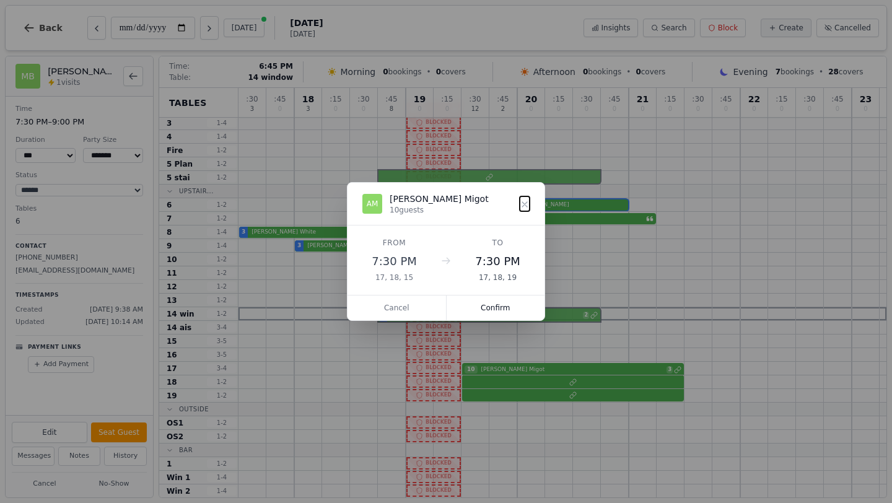
click at [409, 313] on div ": 30 3 : 45 0 18 3 : 15 0 : 30 0 : 45 8 19 0 : 15 0 : 30 12 : 45 2 20 0 : 15 0 …" at bounding box center [562, 285] width 648 height 452
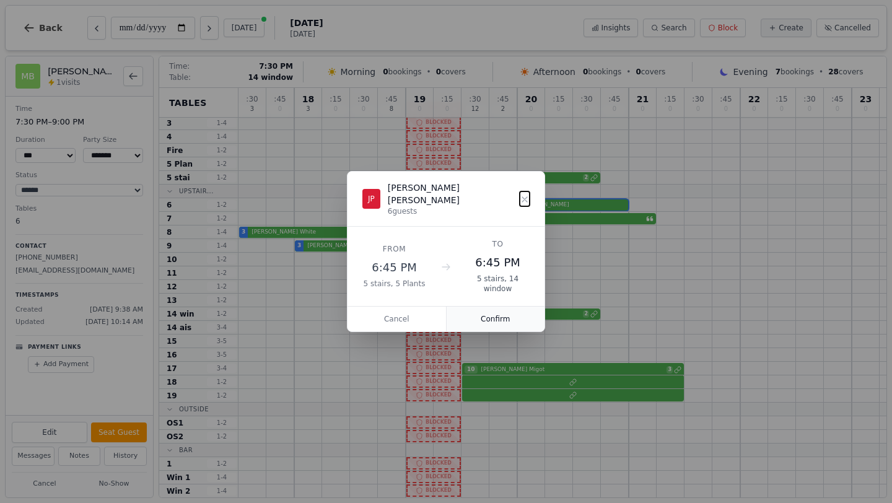
click at [487, 311] on button "Confirm" at bounding box center [496, 319] width 98 height 25
click at [430, 332] on div ": 30 3 : 45 0 18 3 : 15 0 : 30 0 : 45 8 19 0 : 15 0 : 30 12 : 45 2 20 0 : 15 0 …" at bounding box center [562, 285] width 648 height 452
click at [486, 308] on button "Confirm" at bounding box center [496, 319] width 98 height 25
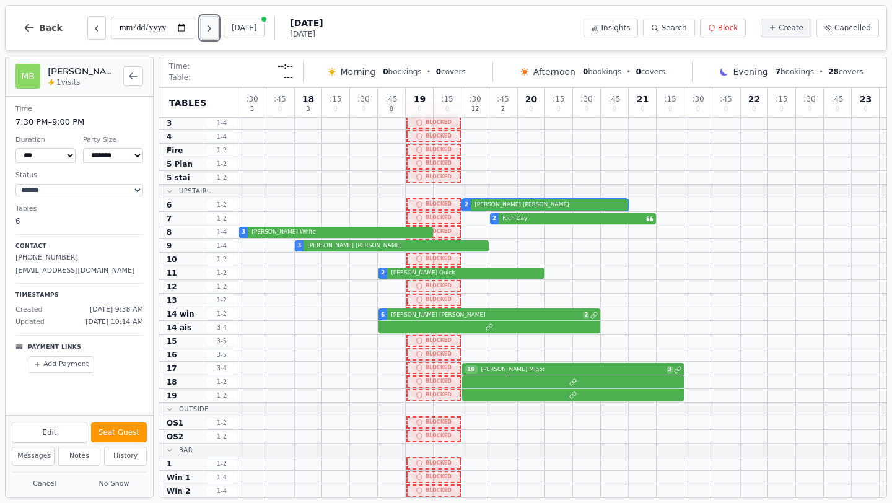
click at [212, 28] on icon "Next day" at bounding box center [209, 29] width 10 height 10
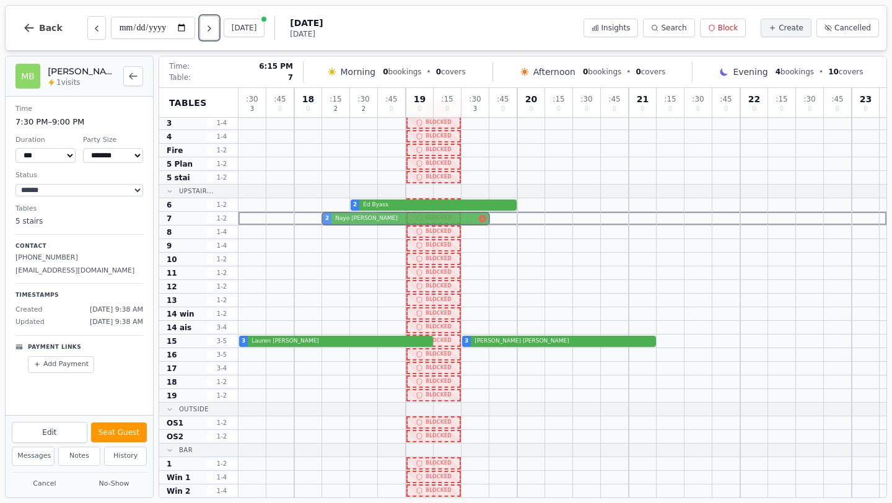
drag, startPoint x: 357, startPoint y: 234, endPoint x: 357, endPoint y: 220, distance: 14.2
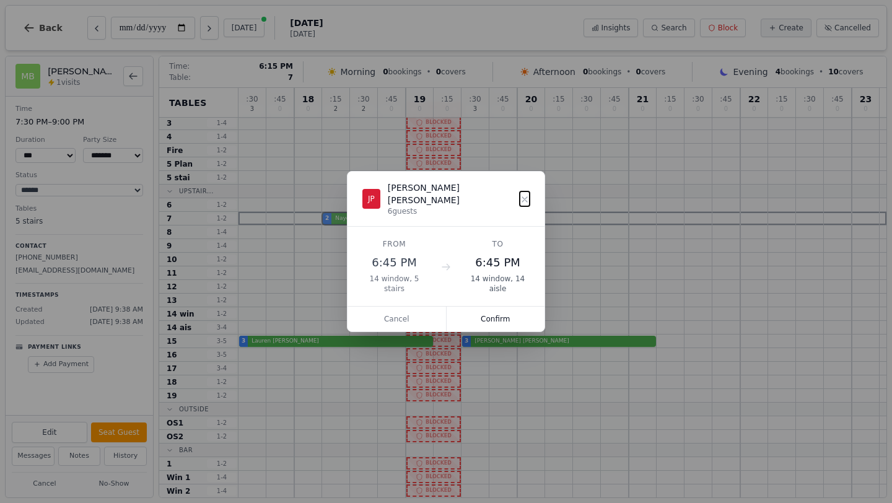
click at [357, 220] on div ": 30 3 : 45 0 18 0 : 15 2 : 30 2 : 45 0 19 0 : 15 0 : 30 3 : 45 0 20 0 : 15 0 :…" at bounding box center [562, 285] width 648 height 452
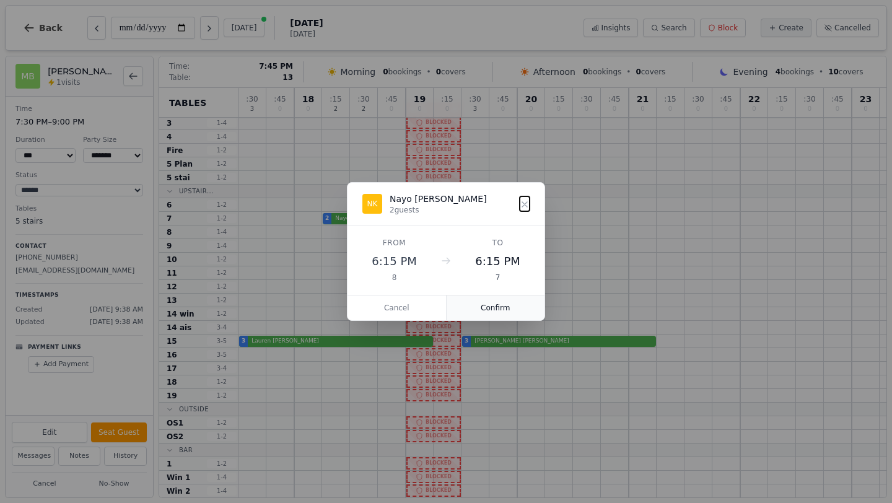
click at [510, 305] on button "Confirm" at bounding box center [496, 307] width 98 height 25
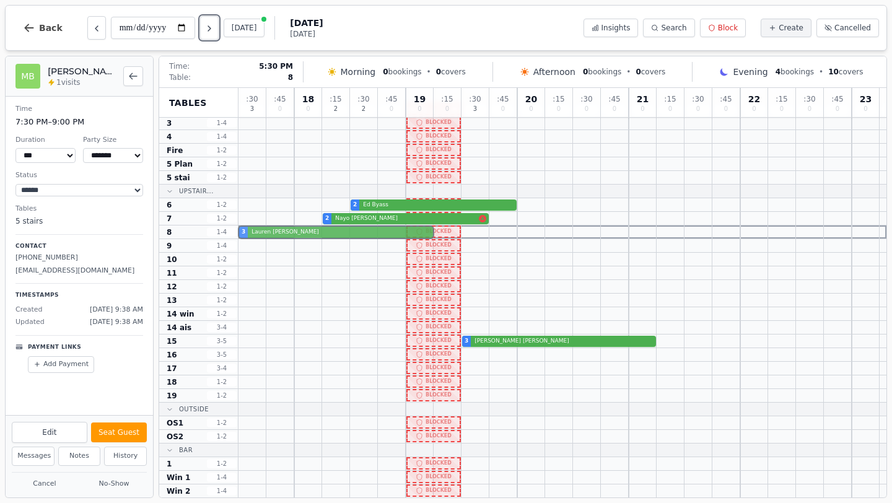
drag, startPoint x: 301, startPoint y: 344, endPoint x: 296, endPoint y: 231, distance: 112.8
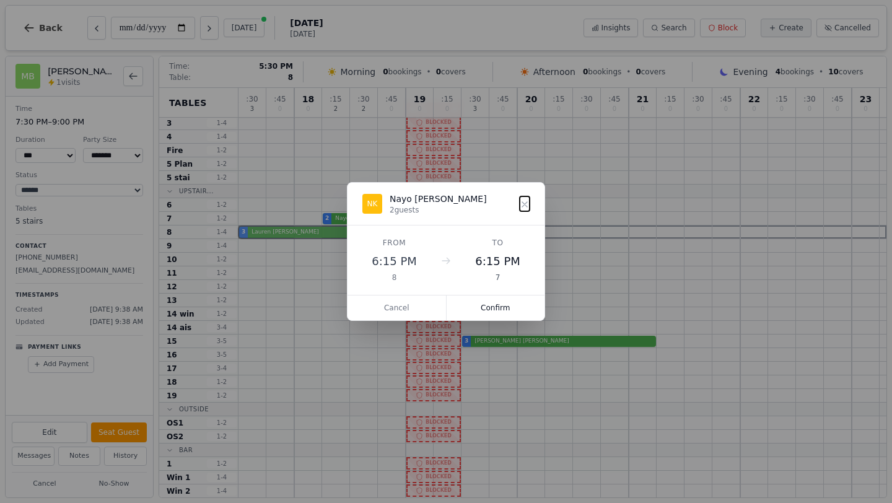
click at [296, 231] on div ": 30 3 : 45 0 18 0 : 15 2 : 30 2 : 45 0 19 0 : 15 0 : 30 3 : 45 0 20 0 : 15 0 :…" at bounding box center [562, 285] width 648 height 452
click at [526, 308] on button "Confirm" at bounding box center [496, 307] width 98 height 25
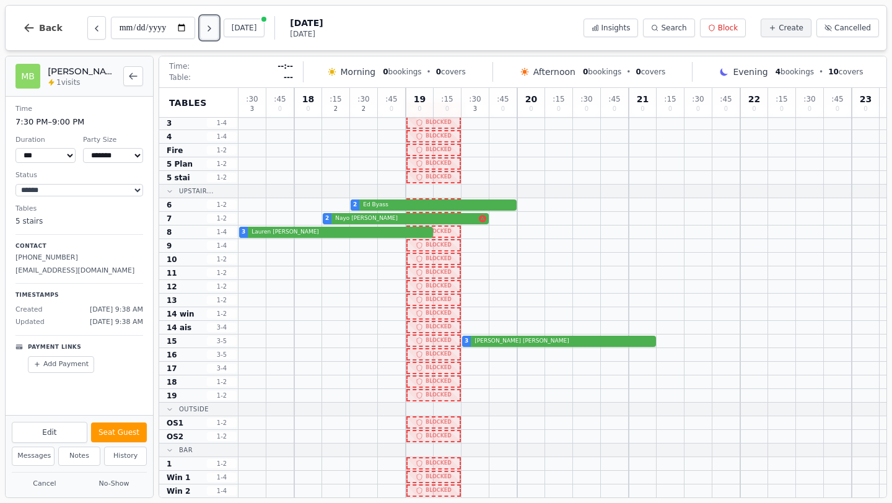
click at [211, 27] on icon "Next day" at bounding box center [209, 28] width 2 height 5
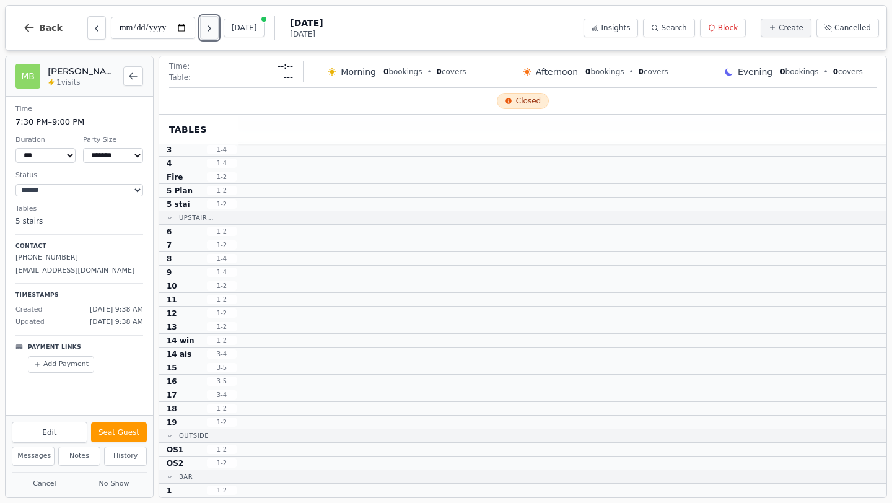
click at [214, 31] on icon "Next day" at bounding box center [209, 29] width 10 height 10
type input "**********"
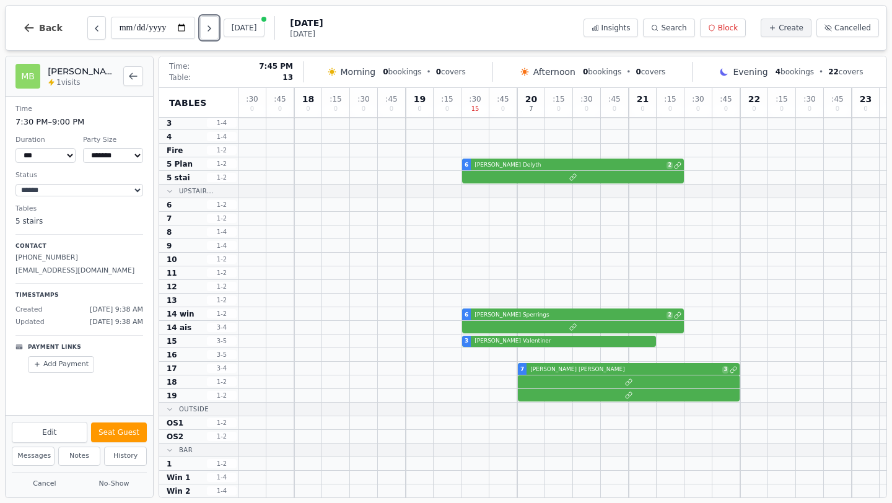
scroll to position [0, 0]
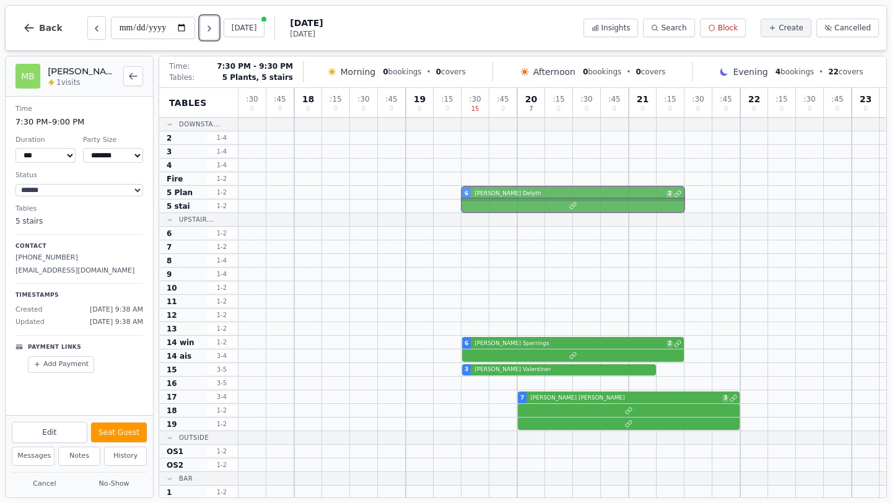
click at [481, 194] on div "6 Alison Delyth 2" at bounding box center [562, 193] width 648 height 14
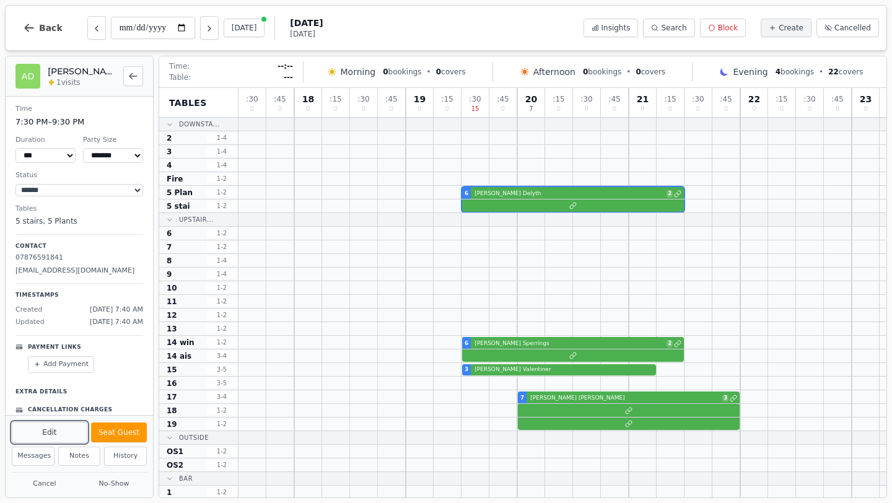
click at [52, 434] on button "Edit" at bounding box center [50, 432] width 76 height 21
select select "*"
select select "****"
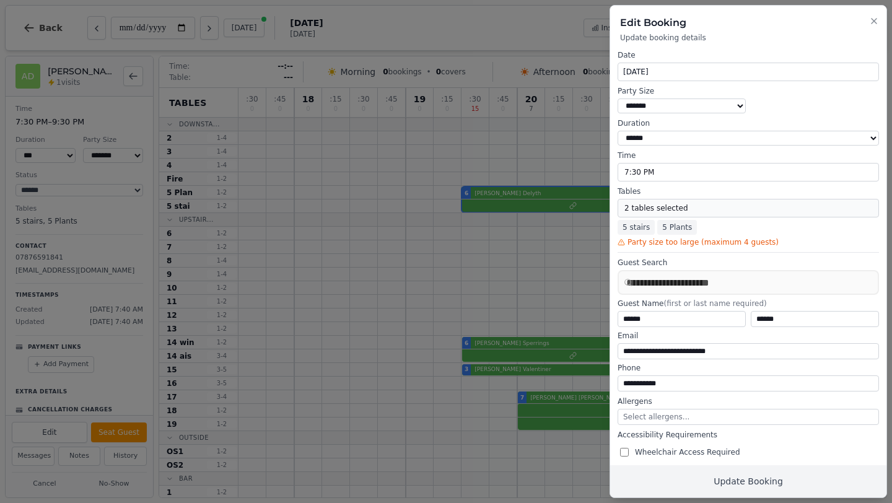
click at [678, 214] on button "2 tables selected" at bounding box center [747, 208] width 261 height 19
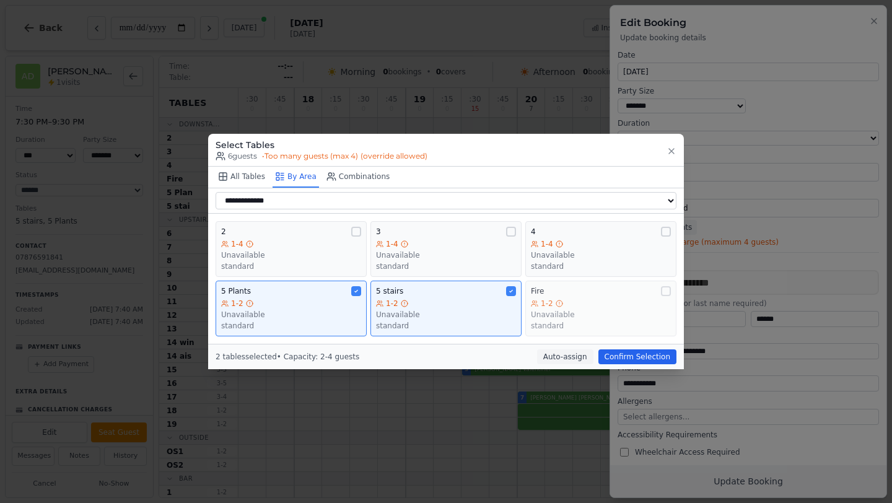
click at [561, 307] on icon at bounding box center [559, 303] width 7 height 7
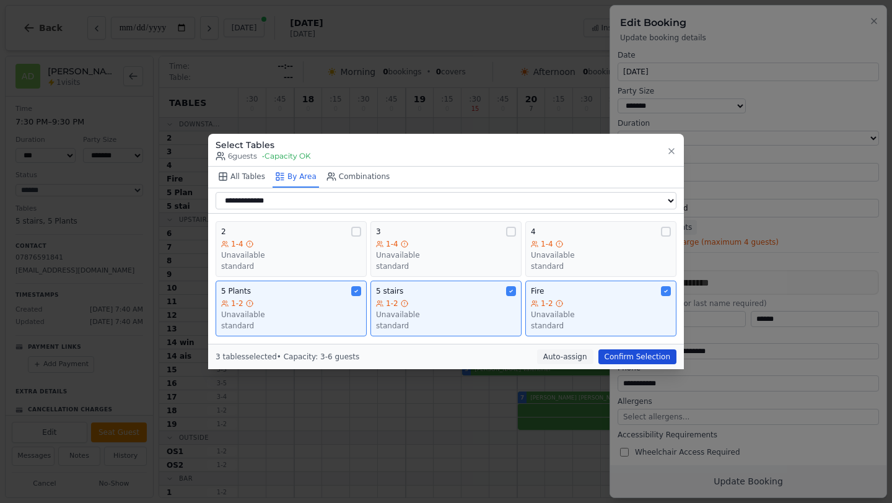
click at [635, 359] on button "Confirm Selection" at bounding box center [637, 356] width 78 height 15
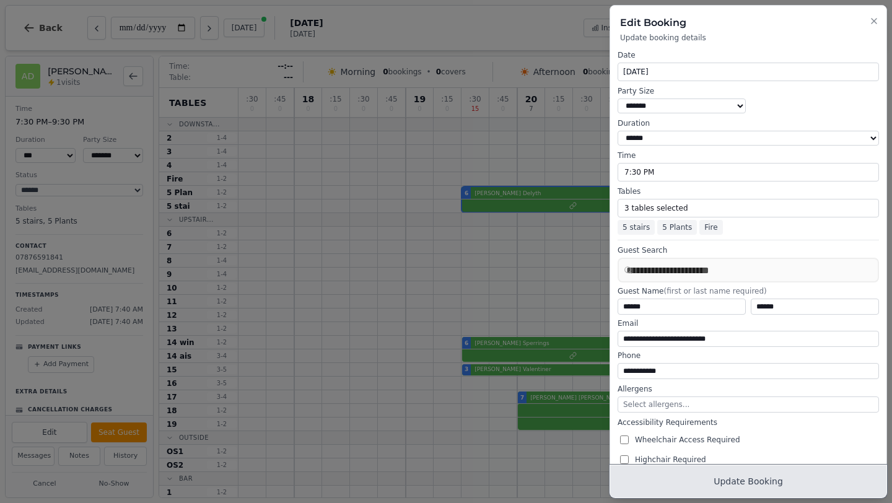
click at [749, 486] on button "Update Booking" at bounding box center [748, 481] width 276 height 32
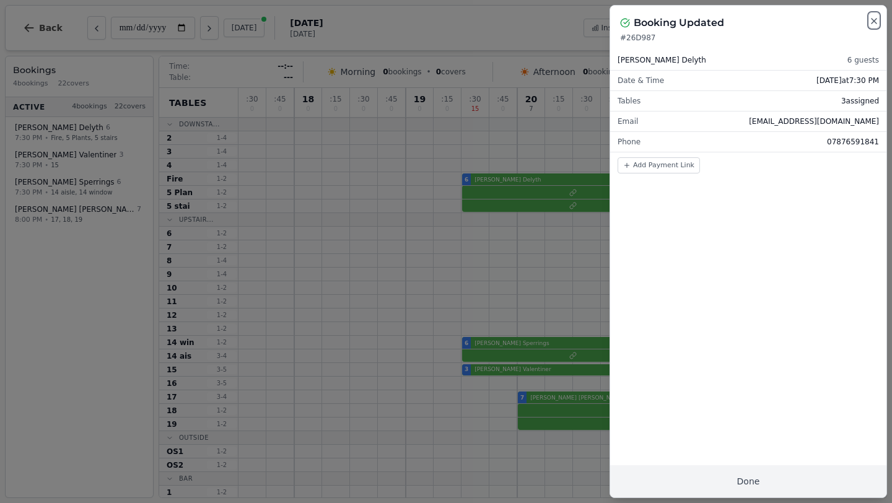
click at [874, 22] on icon "button" at bounding box center [873, 21] width 5 height 5
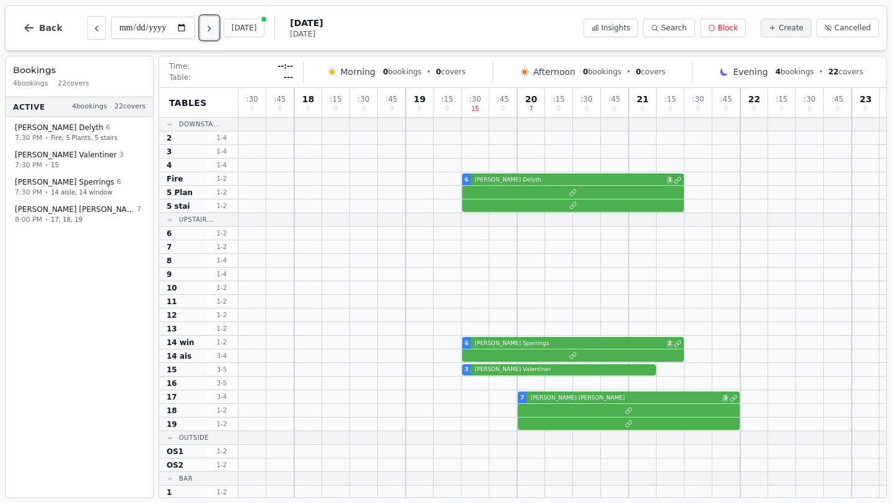
click at [215, 33] on button "Next day" at bounding box center [209, 28] width 19 height 24
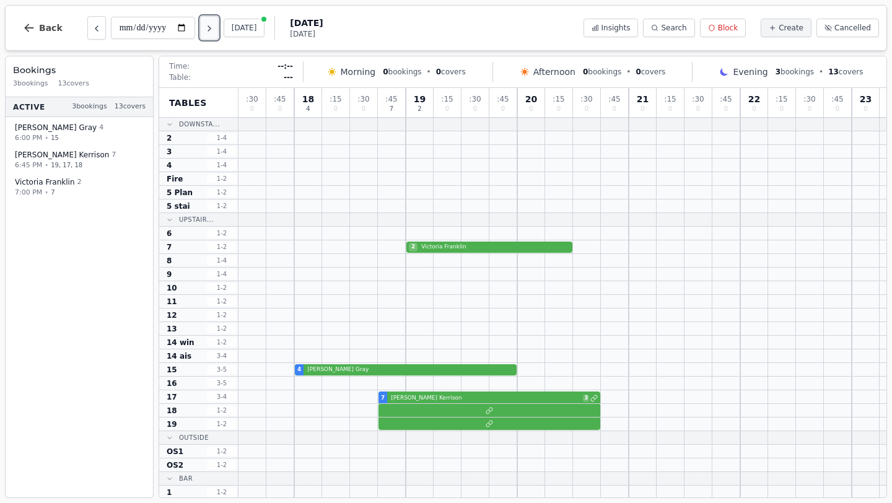
click at [212, 27] on icon "Next day" at bounding box center [209, 29] width 10 height 10
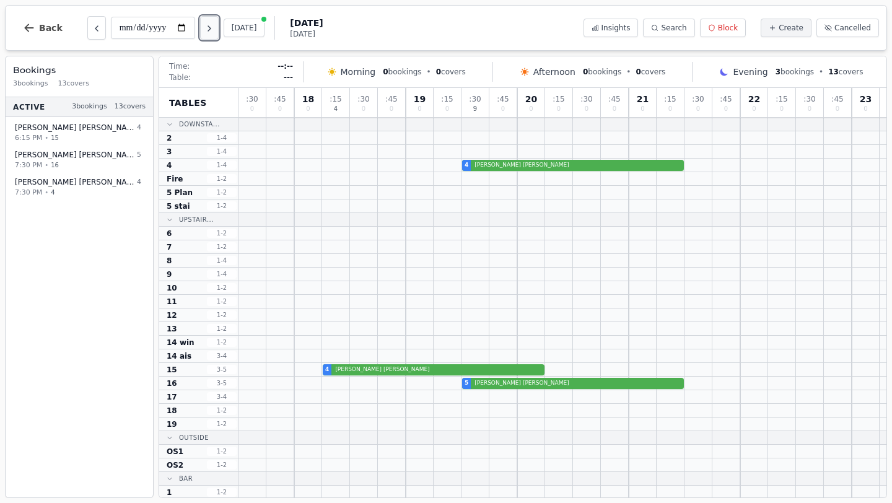
click at [212, 27] on icon "Next day" at bounding box center [209, 29] width 10 height 10
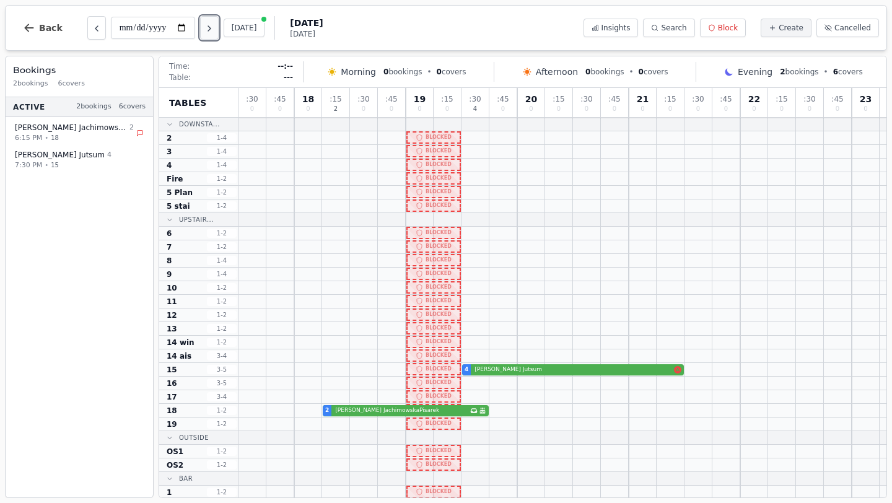
click at [212, 27] on icon "Next day" at bounding box center [209, 29] width 10 height 10
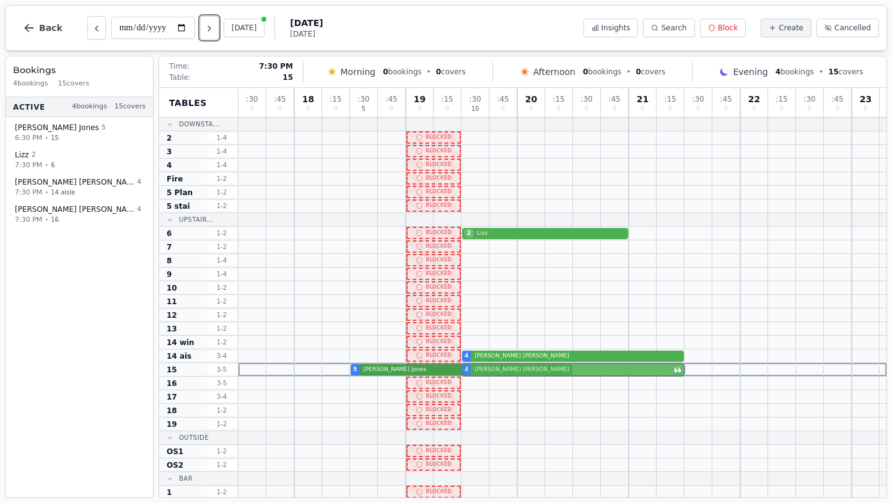
drag, startPoint x: 531, startPoint y: 382, endPoint x: 531, endPoint y: 370, distance: 11.8
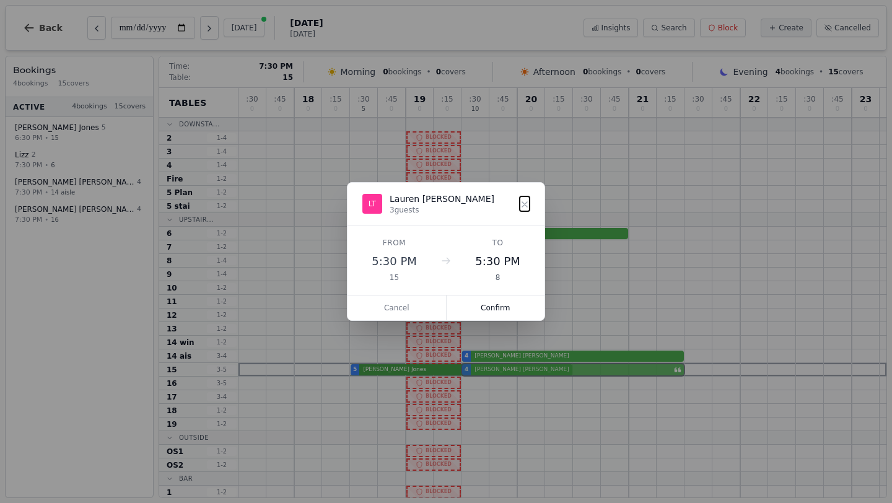
click at [531, 370] on div ": 30 0 : 45 0 18 0 : 15 0 : 30 5 : 45 0 19 0 : 15 0 : 30 10 : 45 0 20 0 : 15 0 …" at bounding box center [562, 314] width 648 height 452
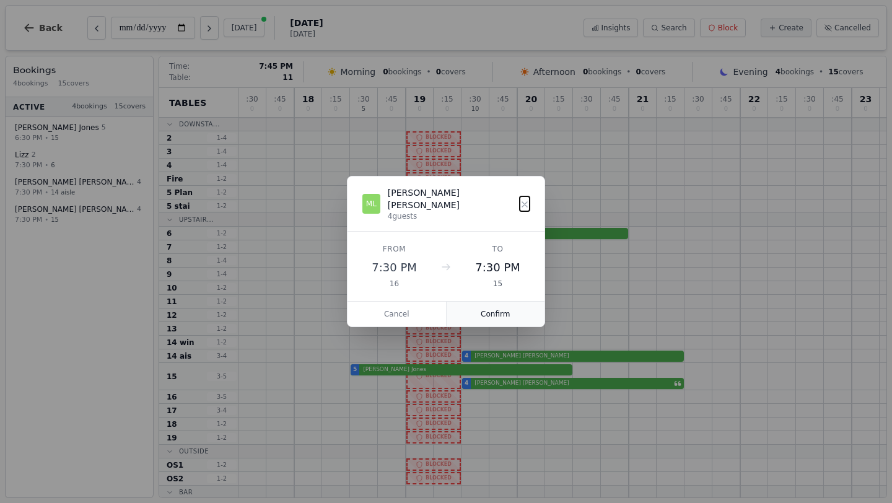
click at [499, 308] on button "Confirm" at bounding box center [496, 314] width 98 height 25
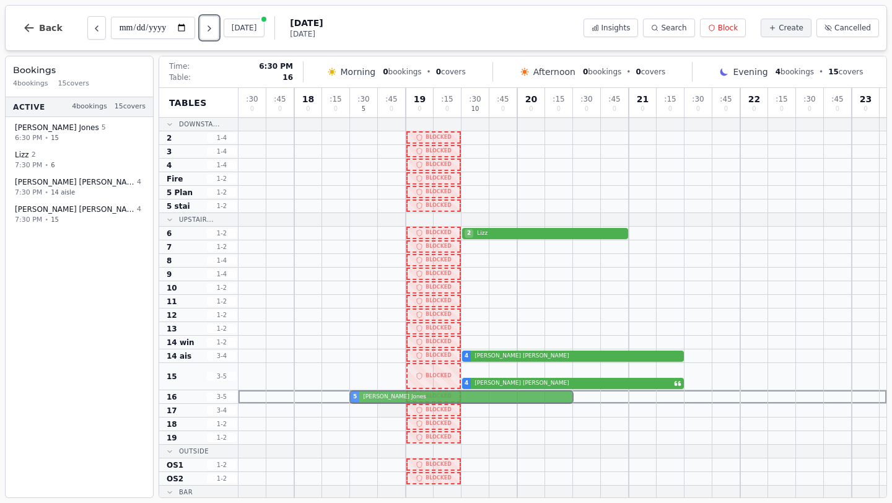
drag, startPoint x: 388, startPoint y: 368, endPoint x: 386, endPoint y: 403, distance: 35.3
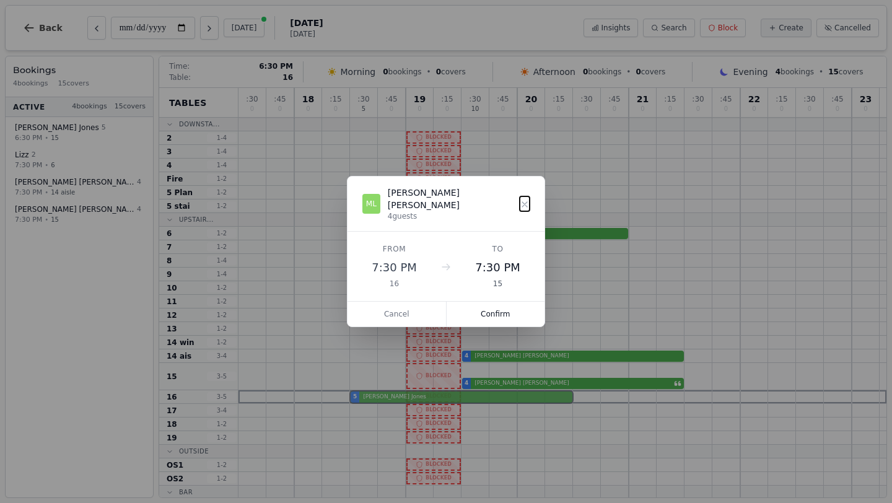
click at [386, 403] on div ": 30 0 : 45 0 18 0 : 15 0 : 30 5 : 45 0 19 0 : 15 0 : 30 10 : 45 0 20 0 : 15 0 …" at bounding box center [562, 321] width 648 height 466
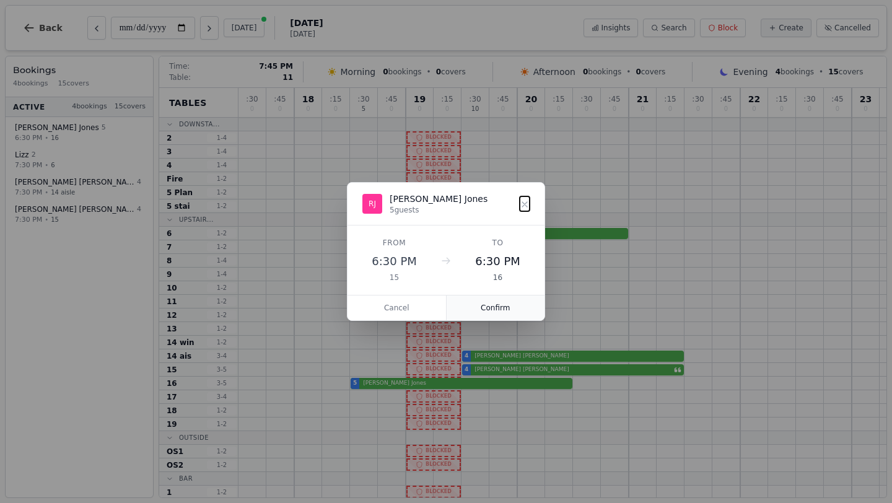
click at [490, 308] on button "Confirm" at bounding box center [496, 307] width 98 height 25
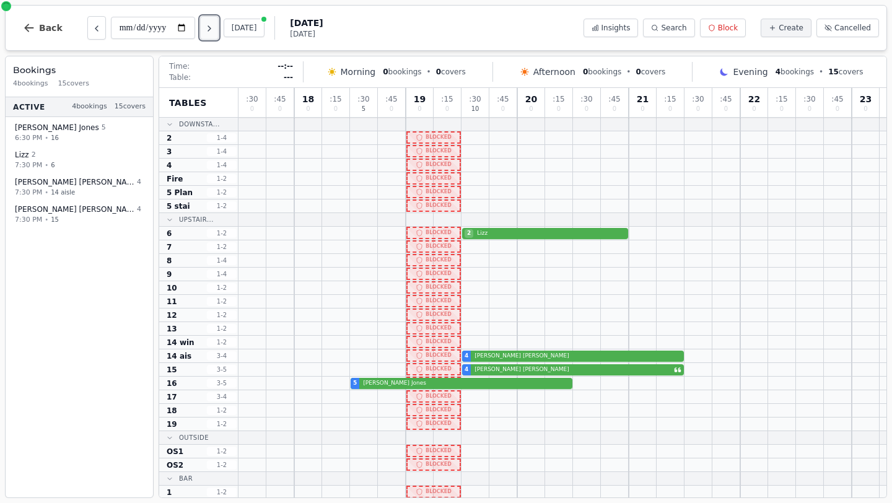
click at [212, 26] on icon "Next day" at bounding box center [209, 29] width 10 height 10
type input "**********"
